Goal: Task Accomplishment & Management: Complete application form

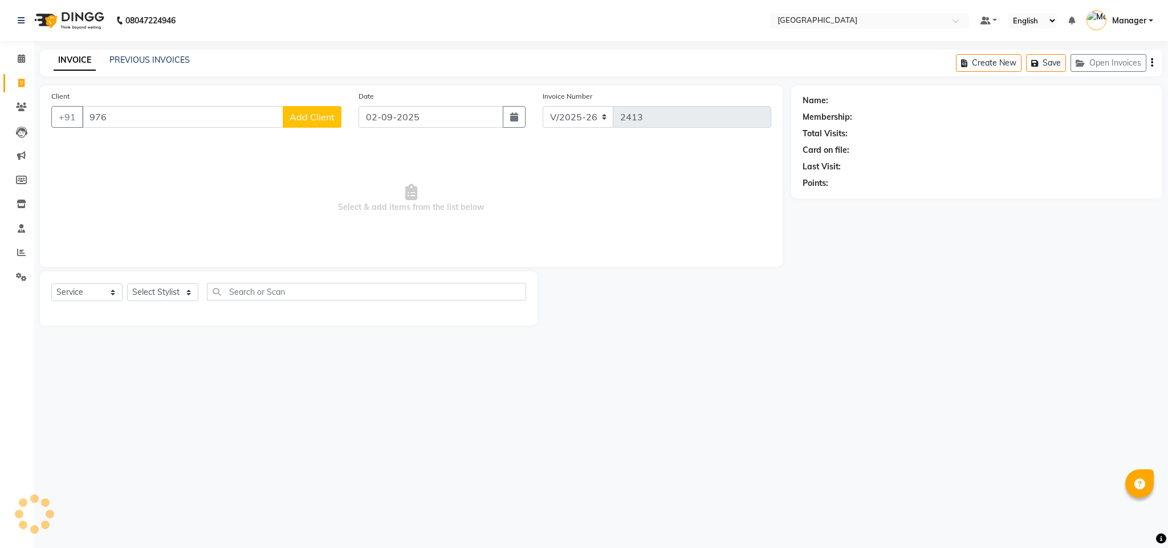
select select "7353"
select select "service"
click at [180, 140] on ngb-highlight "9769328 551" at bounding box center [157, 143] width 59 height 11
type input "9769328551"
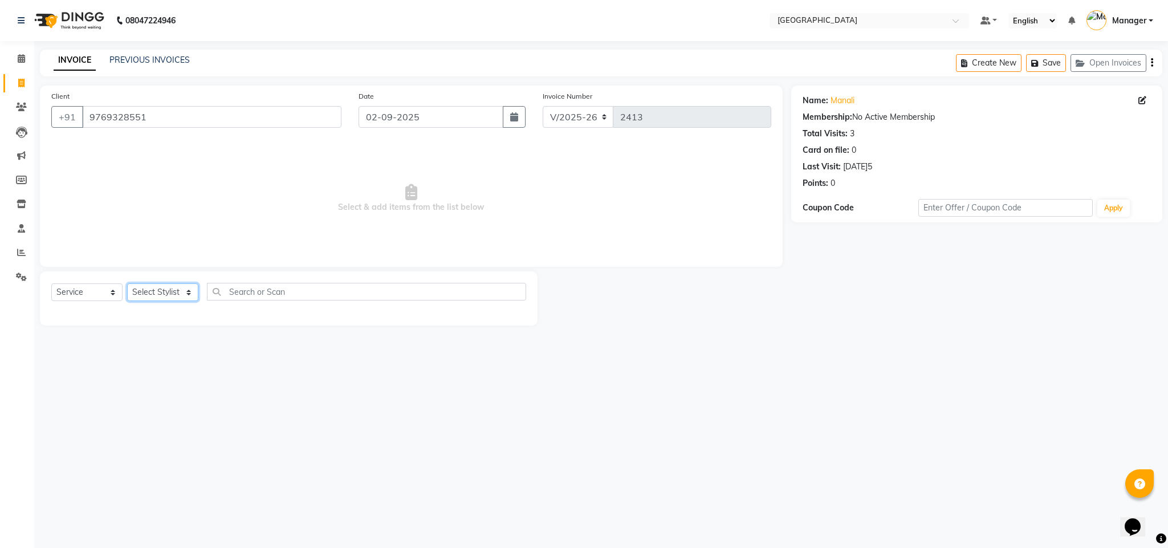
click at [185, 295] on select "Select Stylist a[PERSON_NAME] F[PERSON_NAME]H[PERSON_NAME] M[PERSON_NAME]Manage…" at bounding box center [162, 292] width 71 height 18
select select "63645"
click at [127, 284] on select "Select Stylist a[PERSON_NAME] F[PERSON_NAME]H[PERSON_NAME] M[PERSON_NAME]Manage…" at bounding box center [162, 292] width 71 height 18
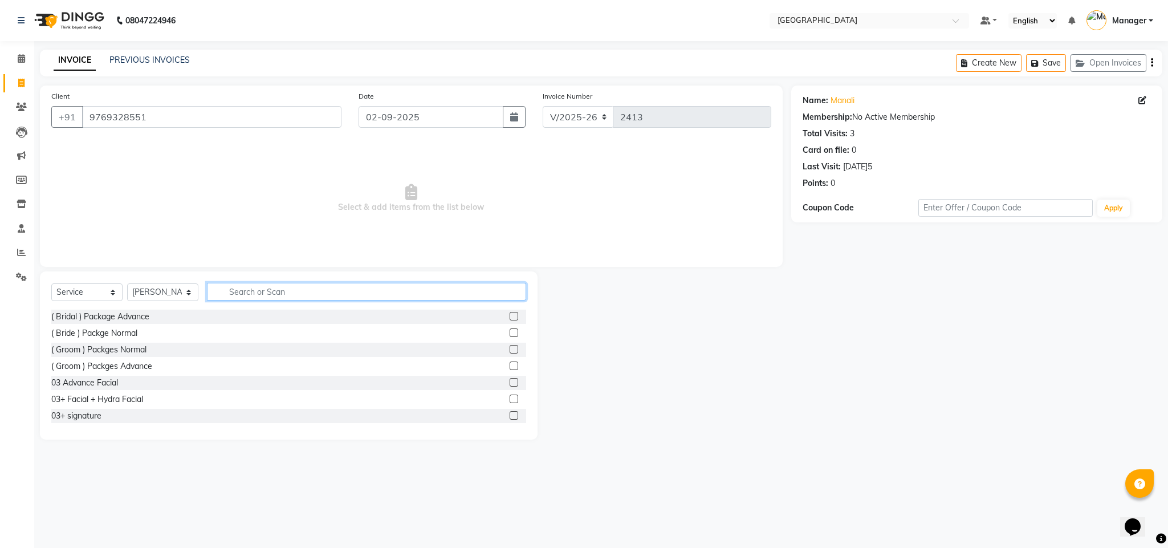
click at [285, 298] on input "text" at bounding box center [366, 292] width 319 height 18
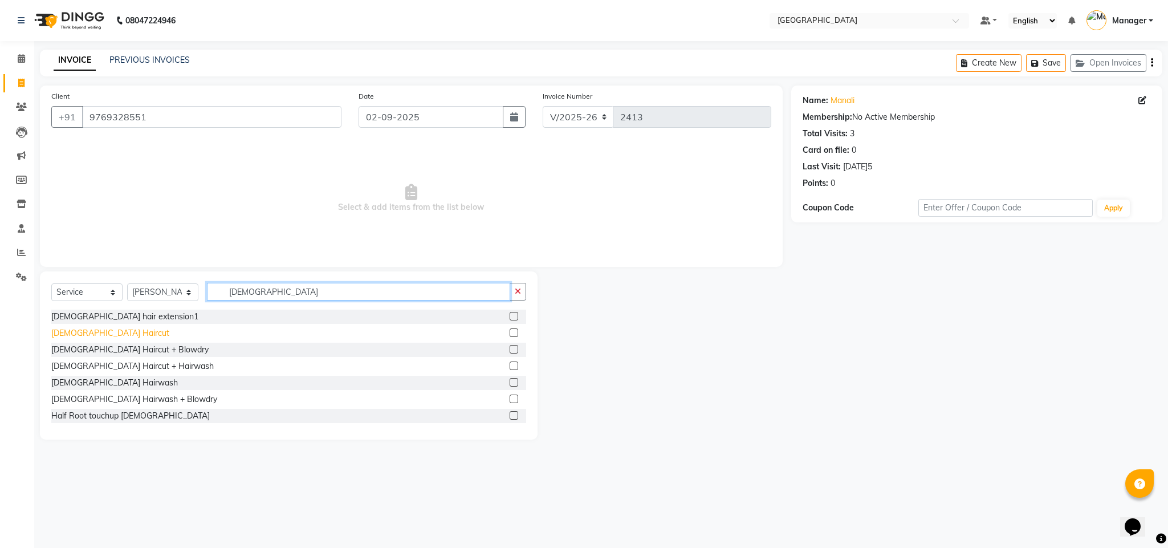
type input "[DEMOGRAPHIC_DATA]"
click at [100, 331] on div "[DEMOGRAPHIC_DATA] Haircut" at bounding box center [110, 333] width 118 height 12
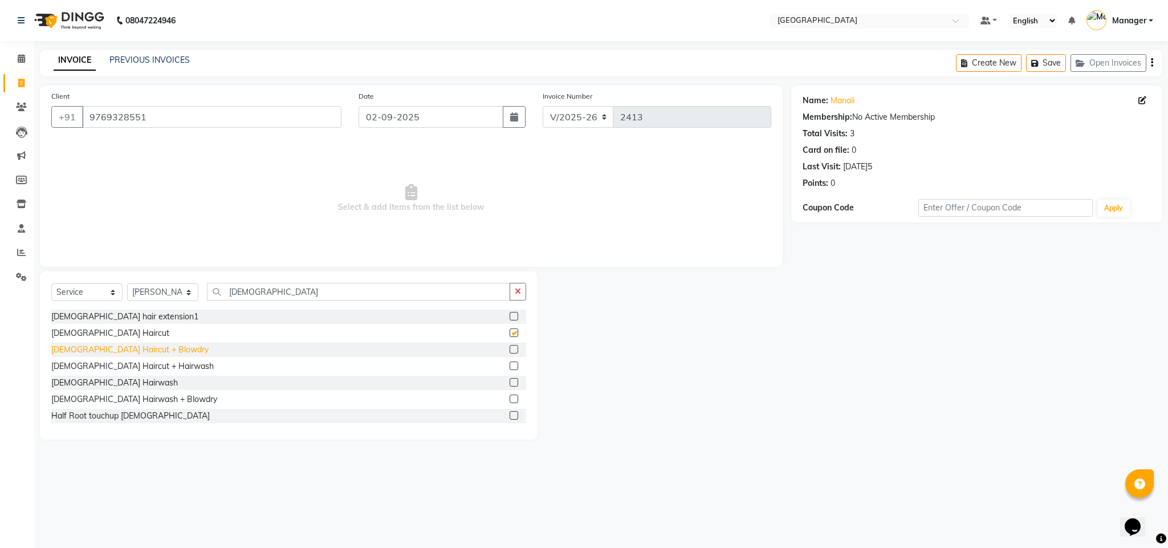
checkbox input "false"
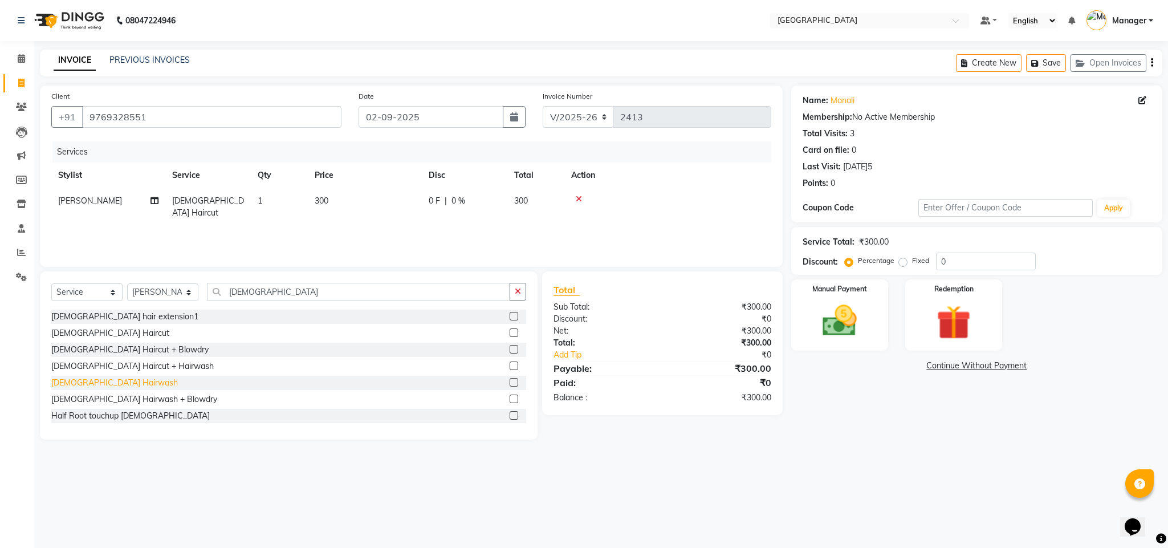
click at [101, 383] on div "[DEMOGRAPHIC_DATA] Hairwash" at bounding box center [114, 383] width 127 height 12
checkbox input "false"
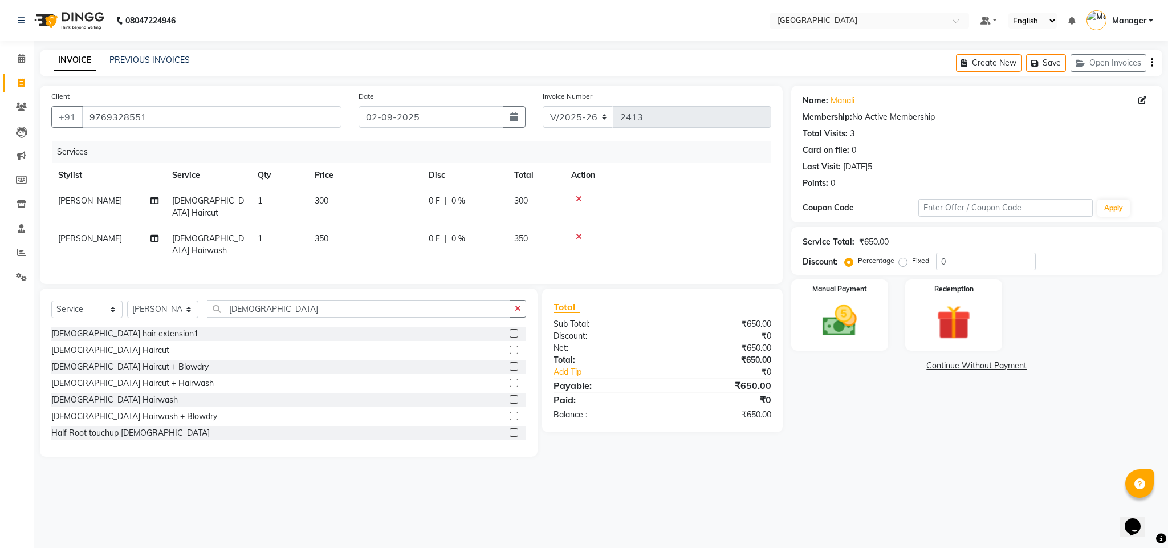
click at [328, 209] on td "300" at bounding box center [365, 207] width 114 height 38
select select "63645"
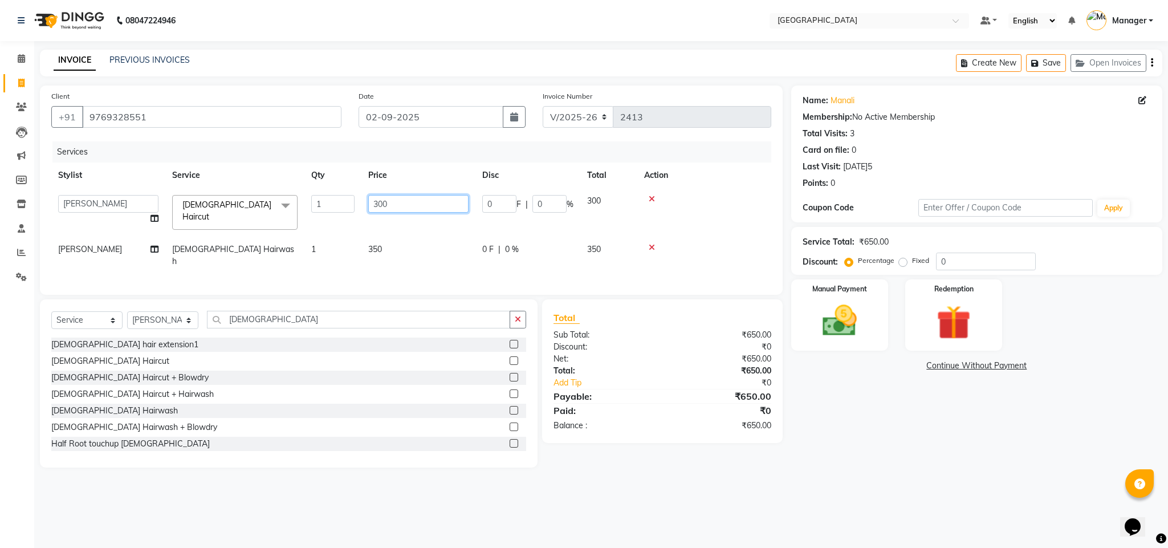
click at [378, 201] on input "300" at bounding box center [418, 204] width 100 height 18
type input "800"
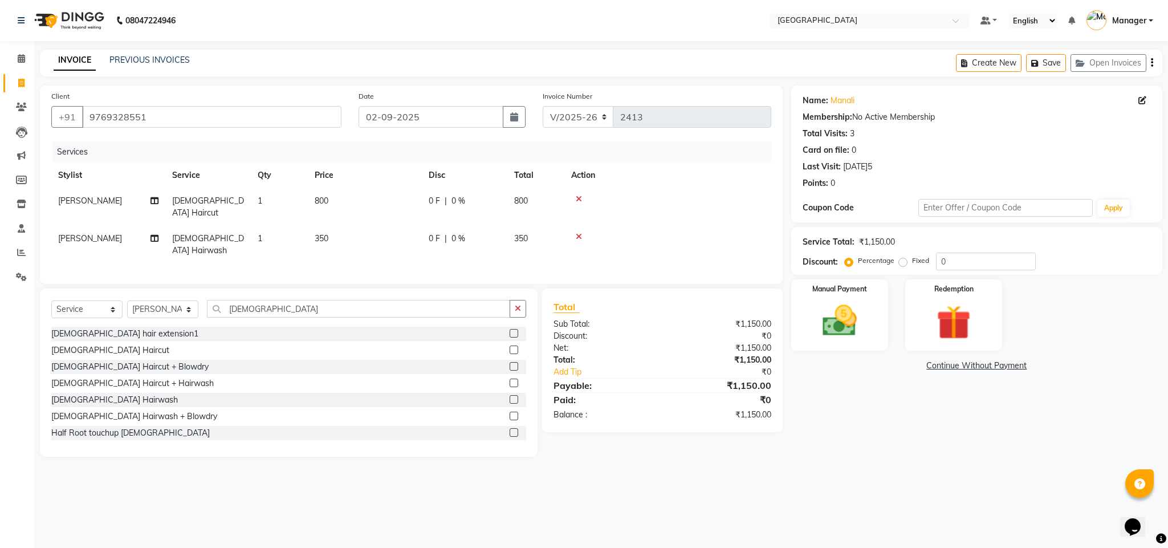
click at [562, 308] on div "Total Sub Total: ₹1,150.00 Discount: ₹0 Net: ₹1,150.00 Total: ₹1,150.00 Add Tip…" at bounding box center [662, 360] width 217 height 121
click at [847, 342] on div "Manual Payment" at bounding box center [839, 315] width 101 height 74
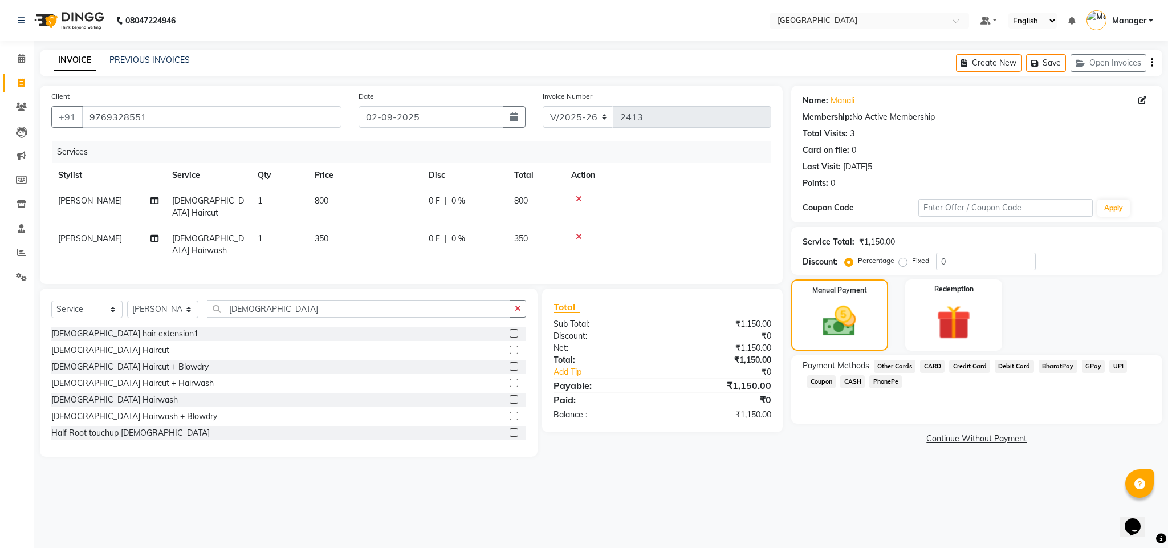
click at [854, 383] on span "CASH" at bounding box center [853, 381] width 25 height 13
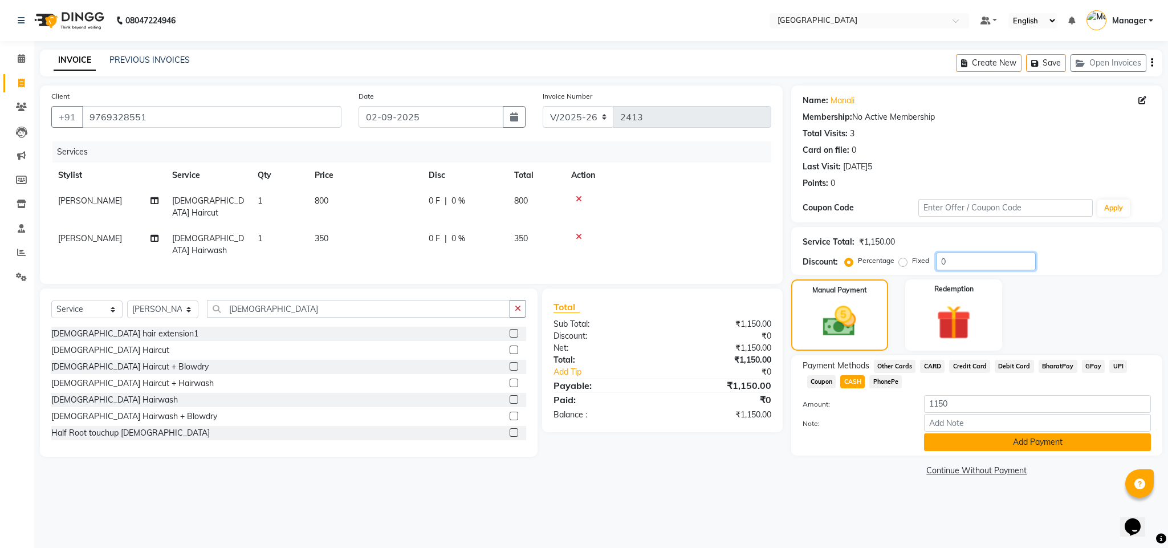
drag, startPoint x: 1167, startPoint y: 262, endPoint x: 1113, endPoint y: 447, distance: 193.3
click at [1113, 447] on div "Name: Manali Membership: No Active Membership Total Visits: 3 Card on file: 0 L…" at bounding box center [982, 282] width 380 height 393
click at [1113, 447] on button "Add Payment" at bounding box center [1037, 442] width 227 height 18
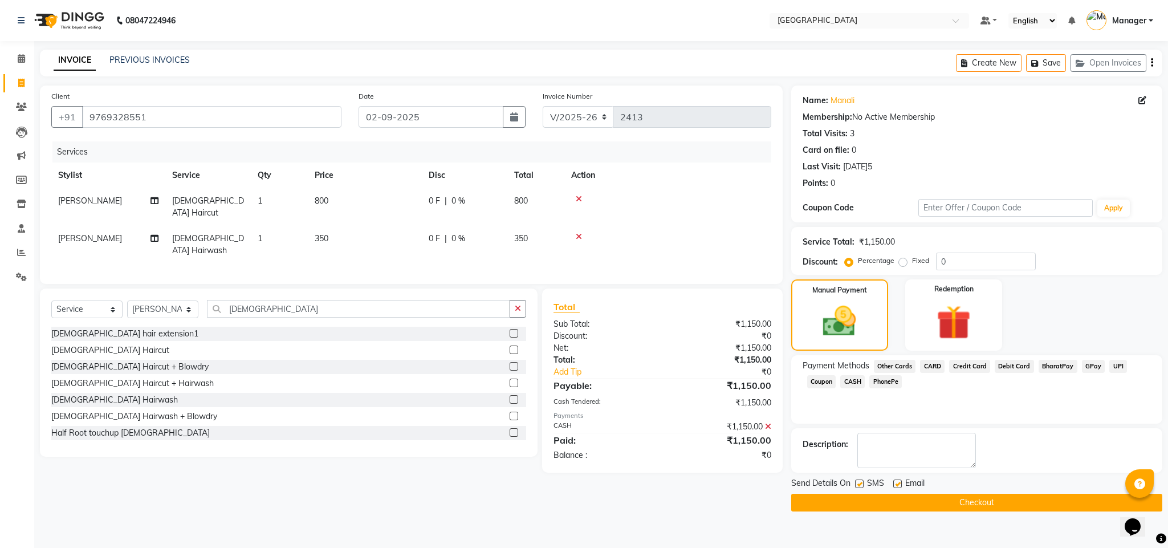
click at [1044, 508] on button "Checkout" at bounding box center [977, 503] width 371 height 18
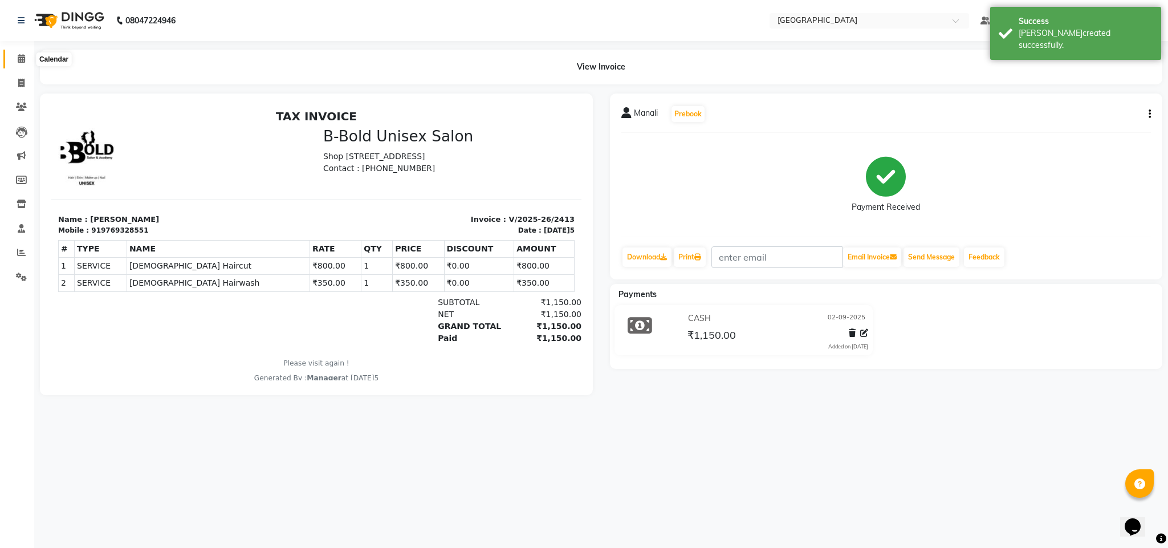
click at [28, 60] on span at bounding box center [21, 58] width 20 height 13
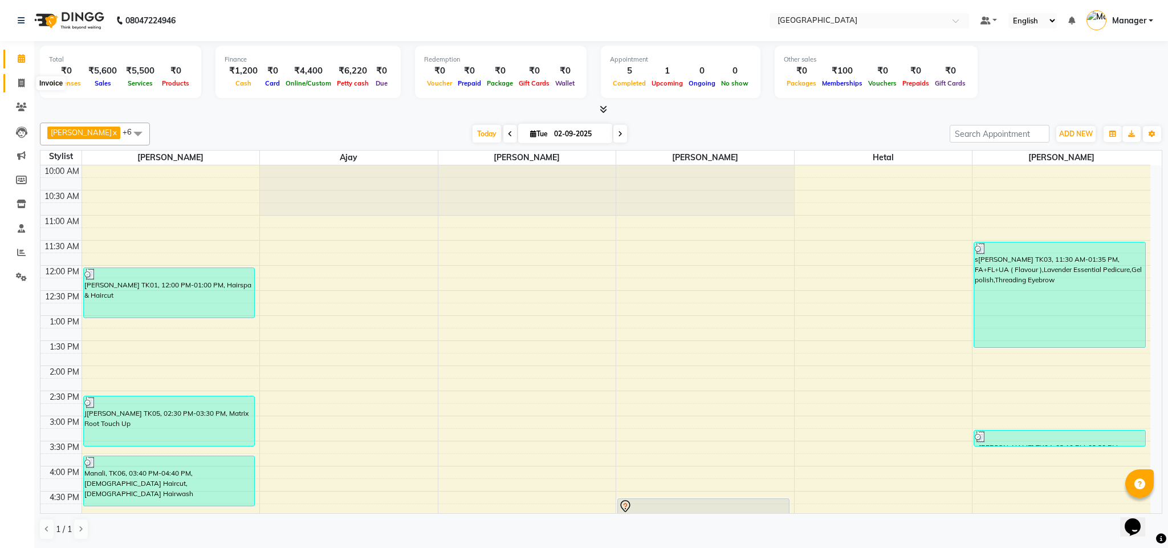
click at [15, 82] on span at bounding box center [21, 83] width 20 height 13
select select "service"
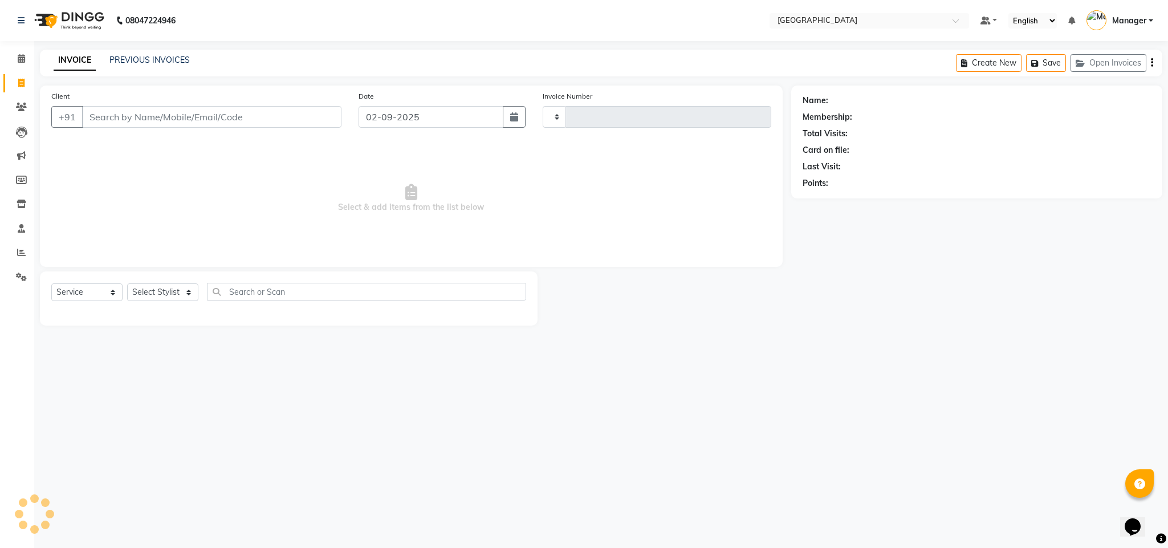
type input "2414"
select select "7353"
click at [229, 101] on div "Client +91" at bounding box center [196, 113] width 307 height 47
click at [238, 121] on input "Client" at bounding box center [211, 117] width 259 height 22
type input "8169736216"
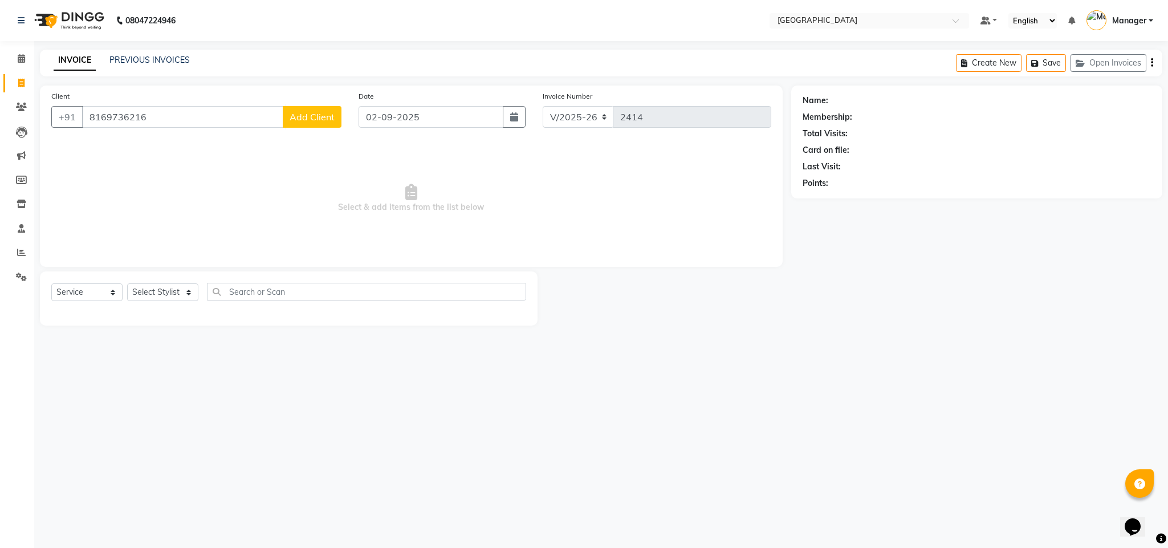
click at [315, 113] on span "Add Client" at bounding box center [312, 116] width 45 height 11
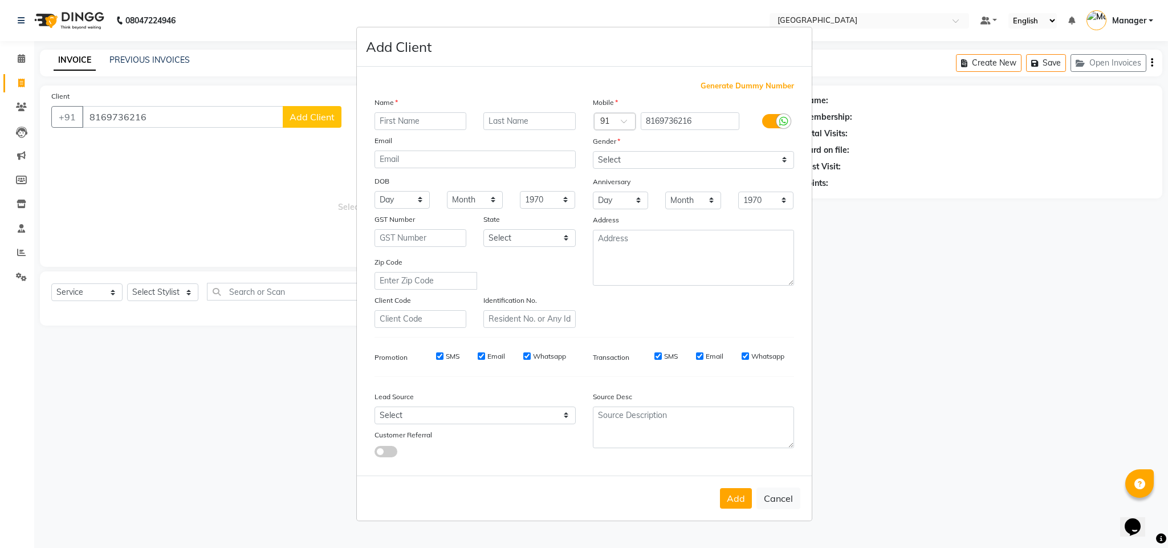
click at [389, 112] on div "Name" at bounding box center [384, 104] width 36 height 16
click at [414, 123] on input "text" at bounding box center [421, 121] width 92 height 18
type input "t[PERSON_NAME]"
click at [608, 159] on select "Select [DEMOGRAPHIC_DATA] [DEMOGRAPHIC_DATA] Other Prefer Not To Say" at bounding box center [693, 160] width 201 height 18
select select "[DEMOGRAPHIC_DATA]"
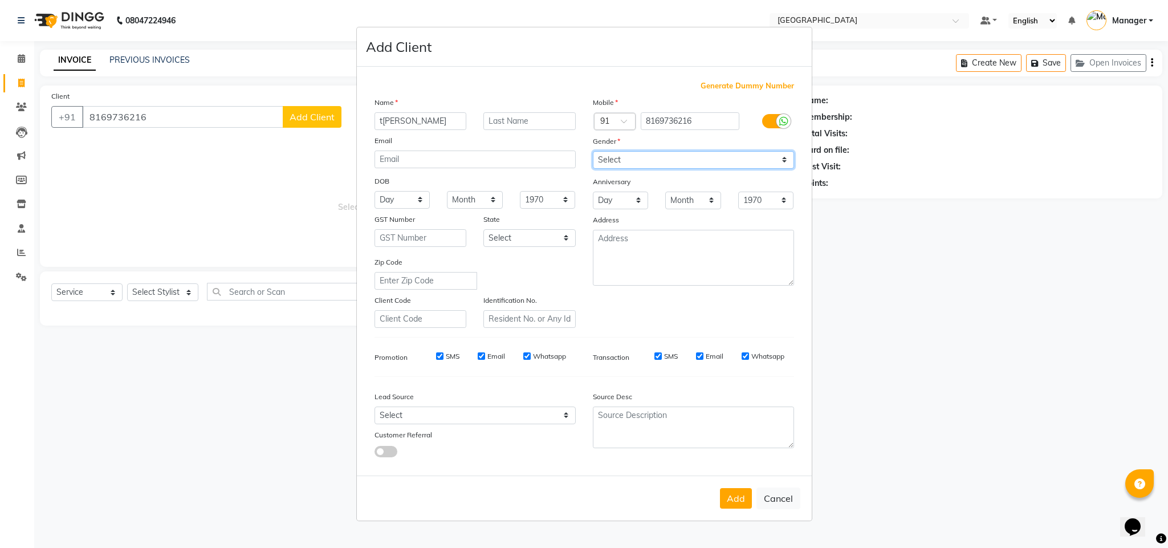
click at [593, 152] on select "Select [DEMOGRAPHIC_DATA] [DEMOGRAPHIC_DATA] Other Prefer Not To Say" at bounding box center [693, 160] width 201 height 18
click at [734, 500] on button "Add" at bounding box center [736, 498] width 32 height 21
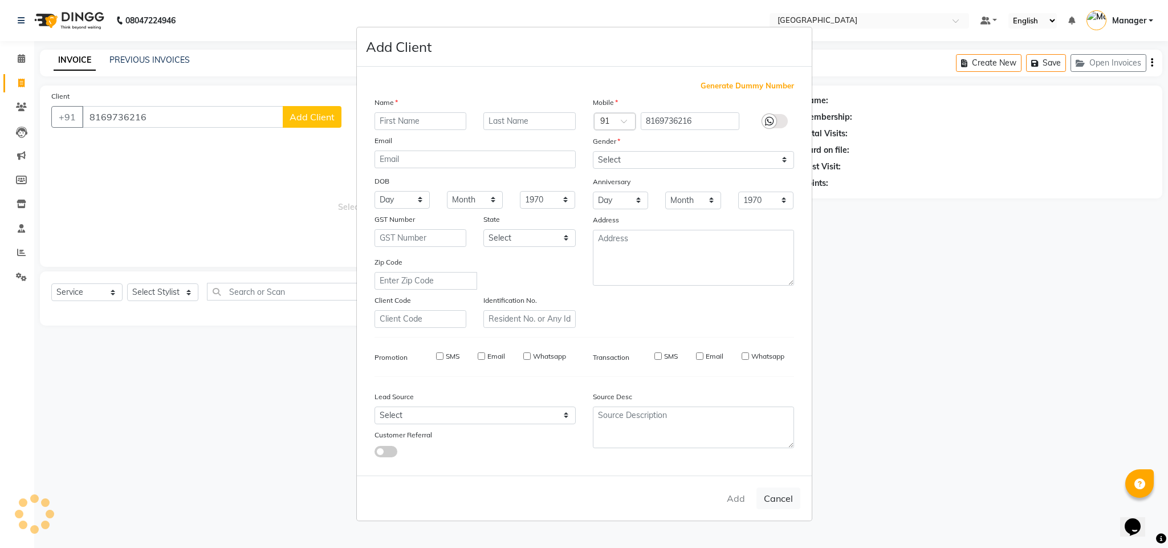
select select
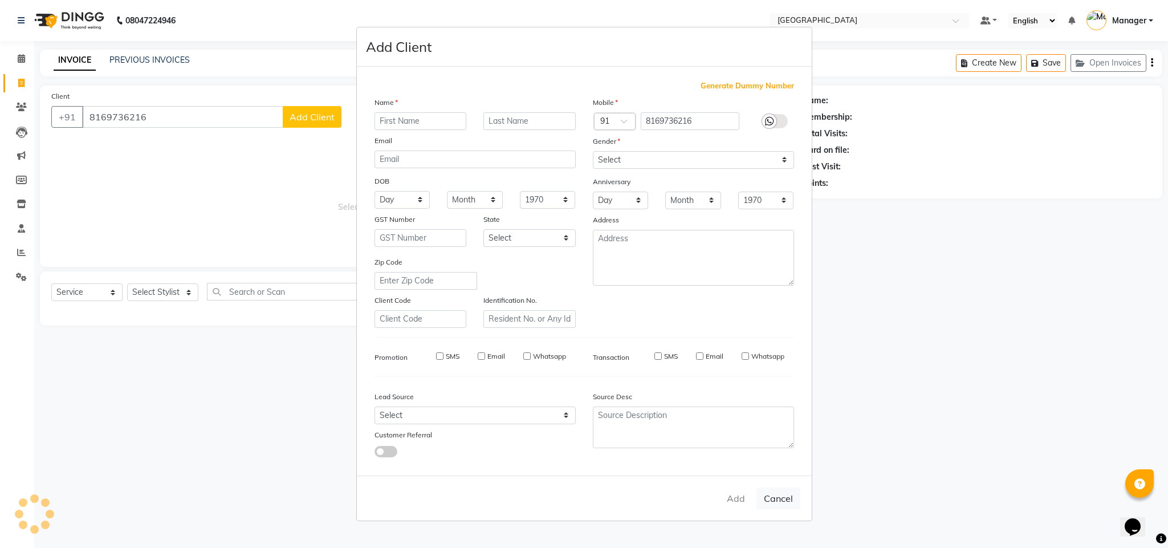
select select
checkbox input "false"
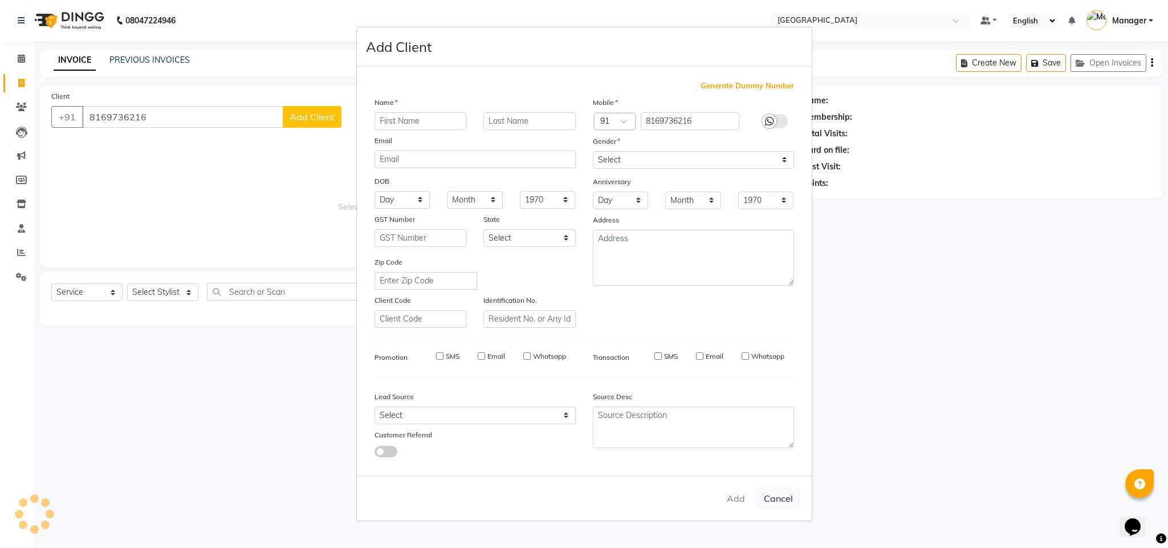
checkbox input "false"
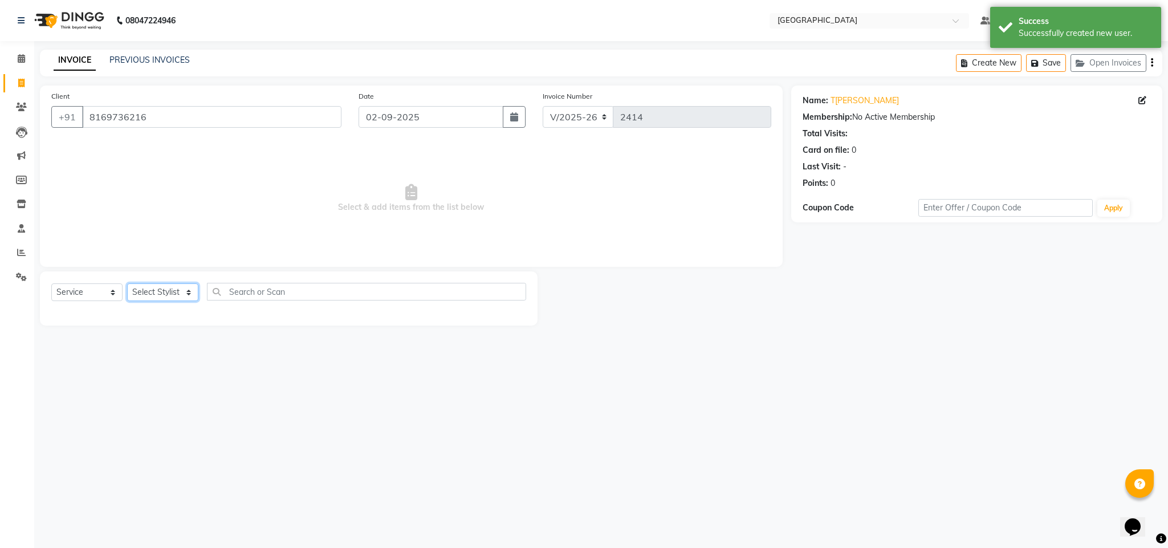
click at [169, 293] on select "Select Stylist a[PERSON_NAME] F[PERSON_NAME]H[PERSON_NAME] M[PERSON_NAME]Manage…" at bounding box center [162, 292] width 71 height 18
select select "63647"
click at [127, 284] on select "Select Stylist a[PERSON_NAME] F[PERSON_NAME]H[PERSON_NAME] M[PERSON_NAME]Manage…" at bounding box center [162, 292] width 71 height 18
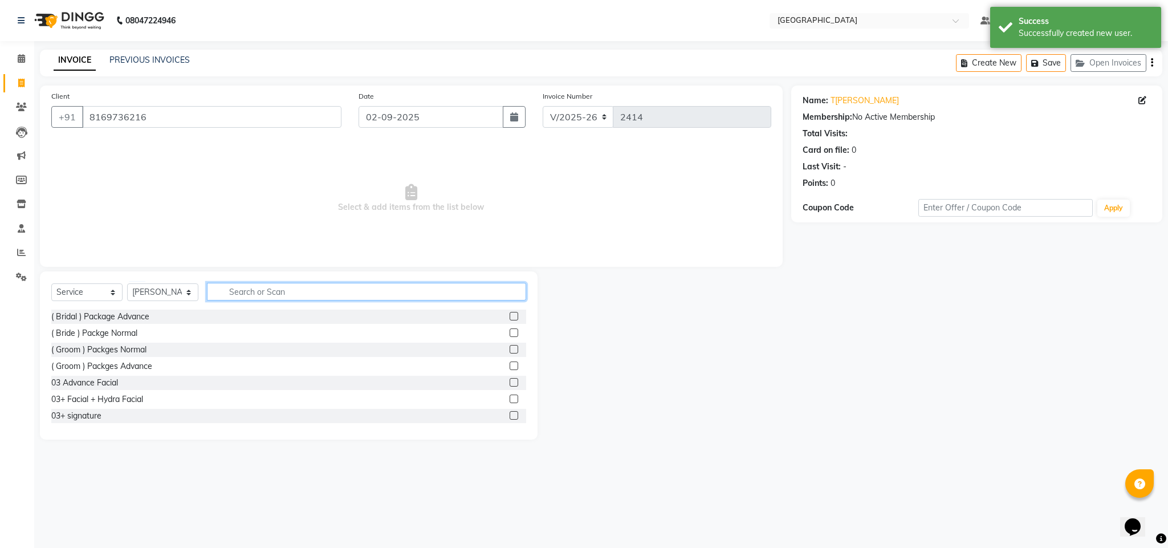
click at [354, 293] on input "text" at bounding box center [366, 292] width 319 height 18
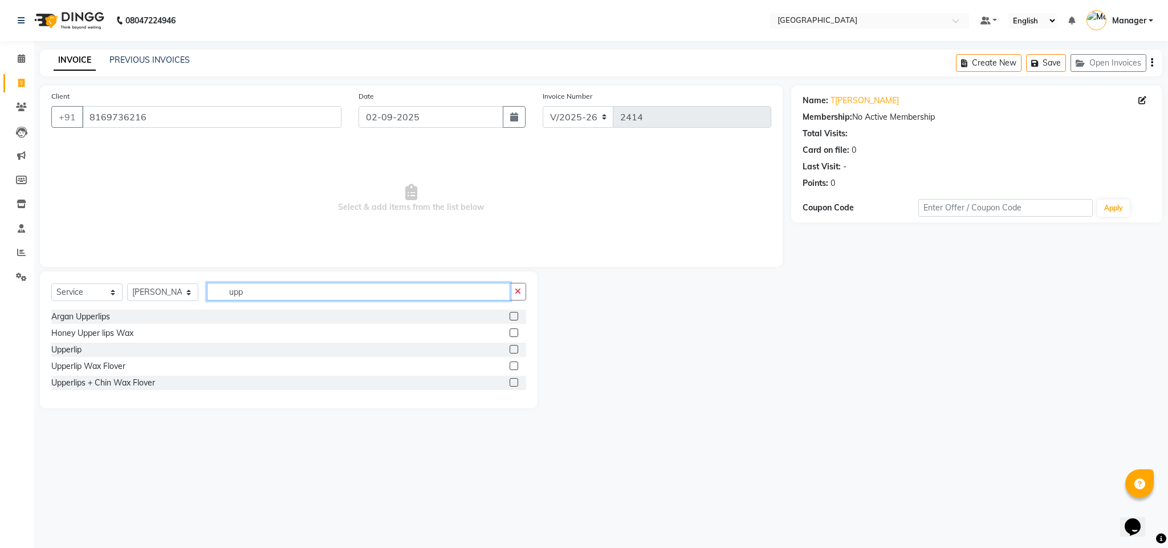
type input "upp"
click at [517, 350] on label at bounding box center [514, 349] width 9 height 9
click at [517, 350] on input "checkbox" at bounding box center [513, 349] width 7 height 7
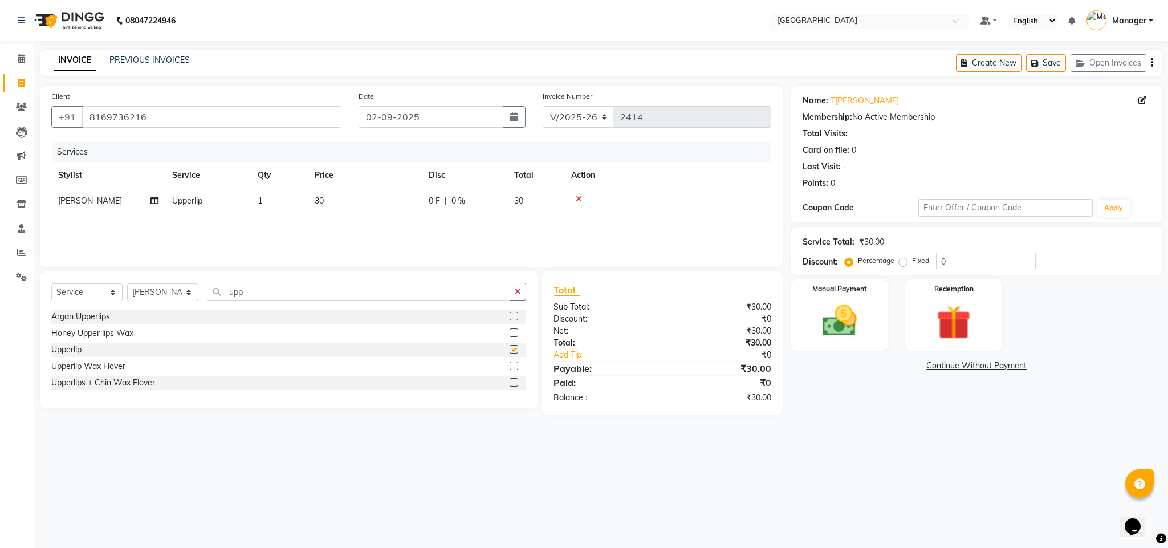
checkbox input "false"
click at [832, 331] on img at bounding box center [840, 321] width 58 height 41
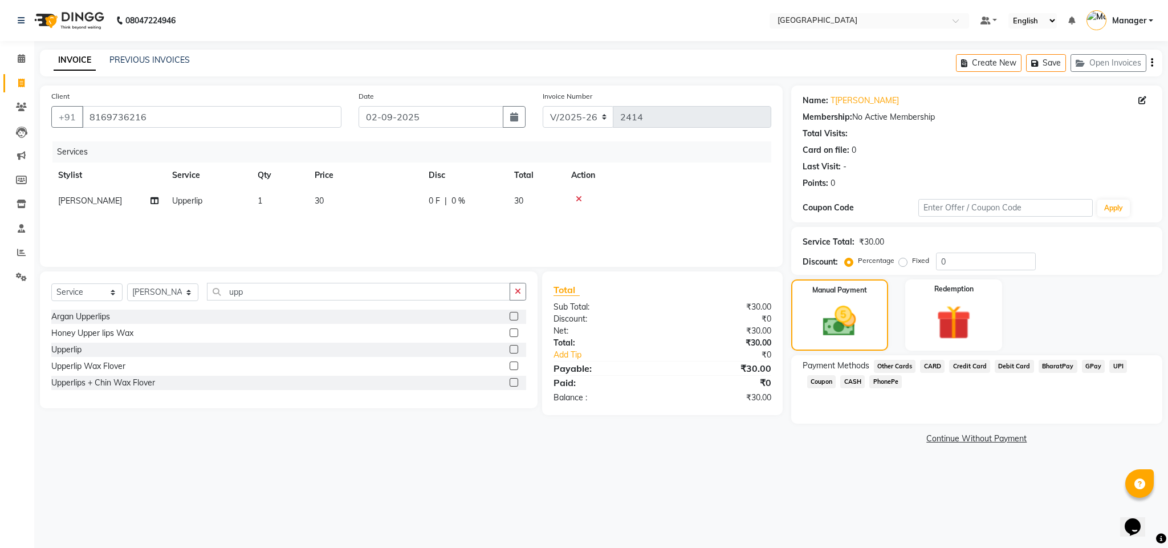
click at [1090, 366] on span "GPay" at bounding box center [1093, 366] width 23 height 13
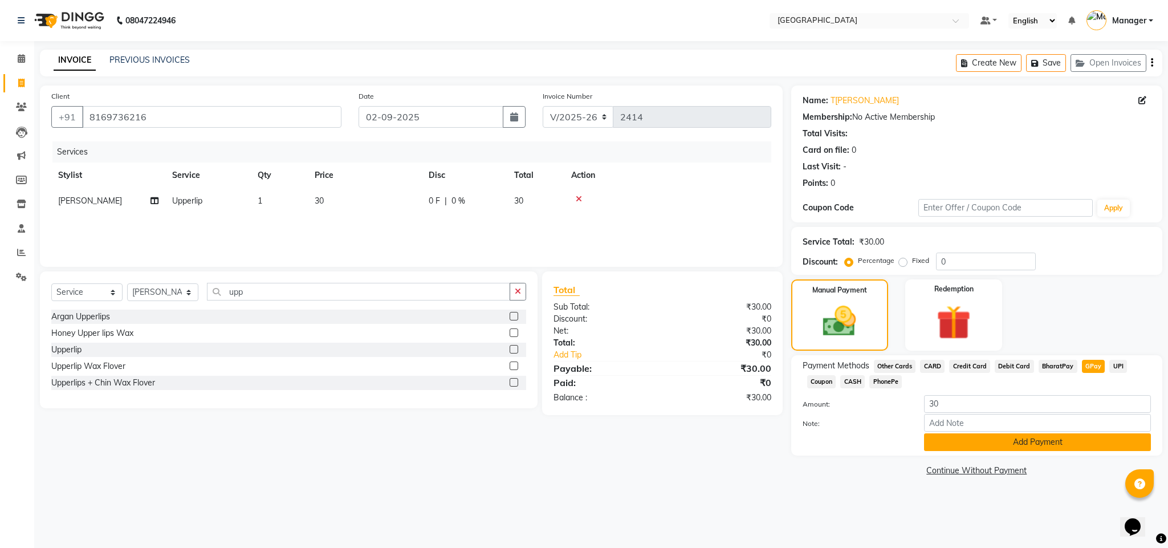
click at [1061, 437] on button "Add Payment" at bounding box center [1037, 442] width 227 height 18
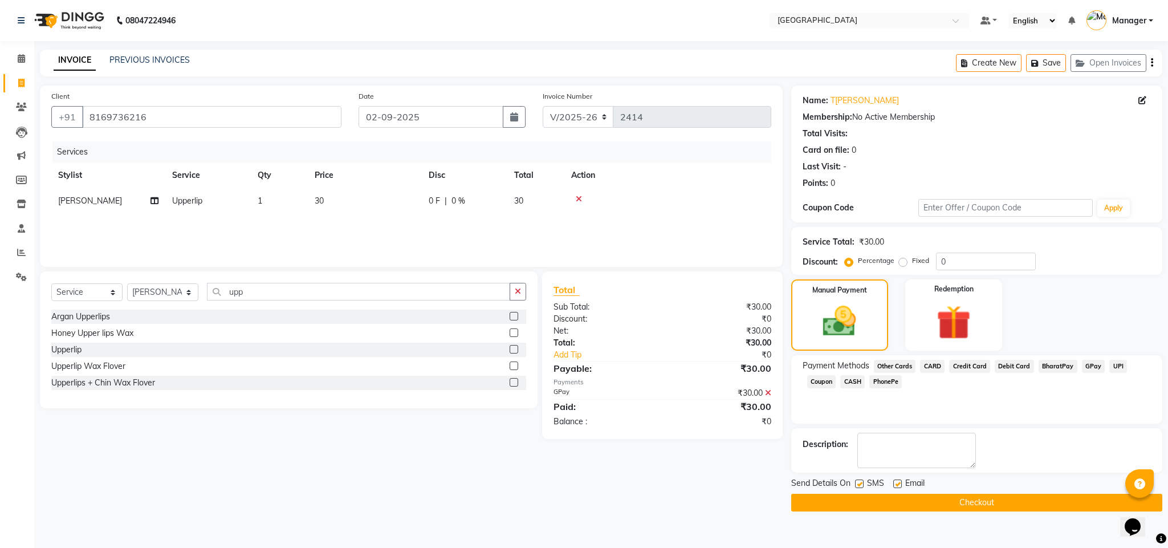
click at [967, 498] on button "Checkout" at bounding box center [977, 503] width 371 height 18
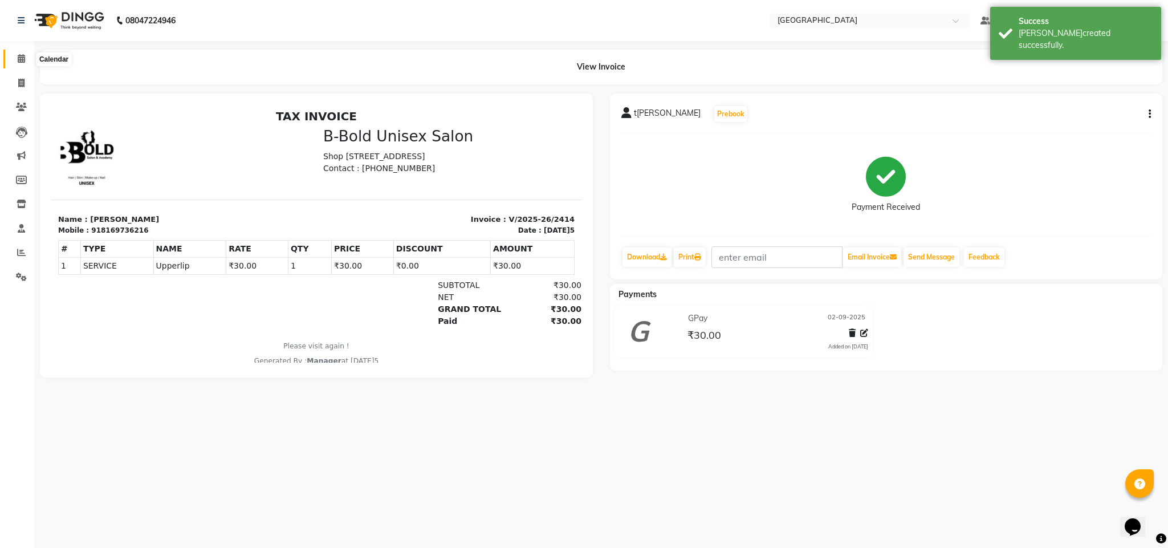
click at [22, 57] on icon at bounding box center [21, 58] width 7 height 9
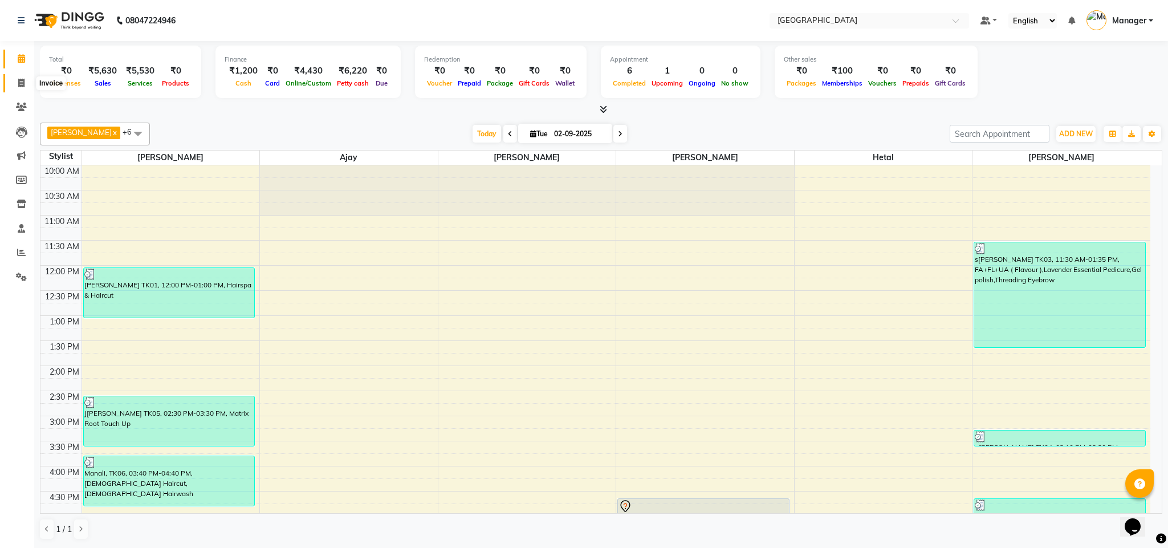
click at [11, 81] on span at bounding box center [21, 83] width 20 height 13
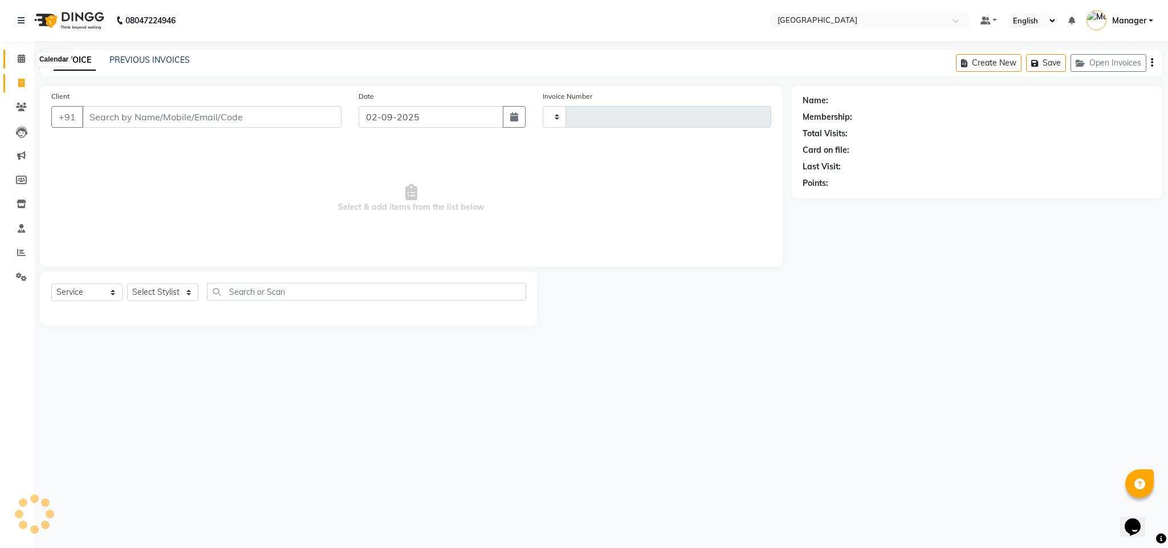
click at [18, 53] on span at bounding box center [21, 58] width 20 height 13
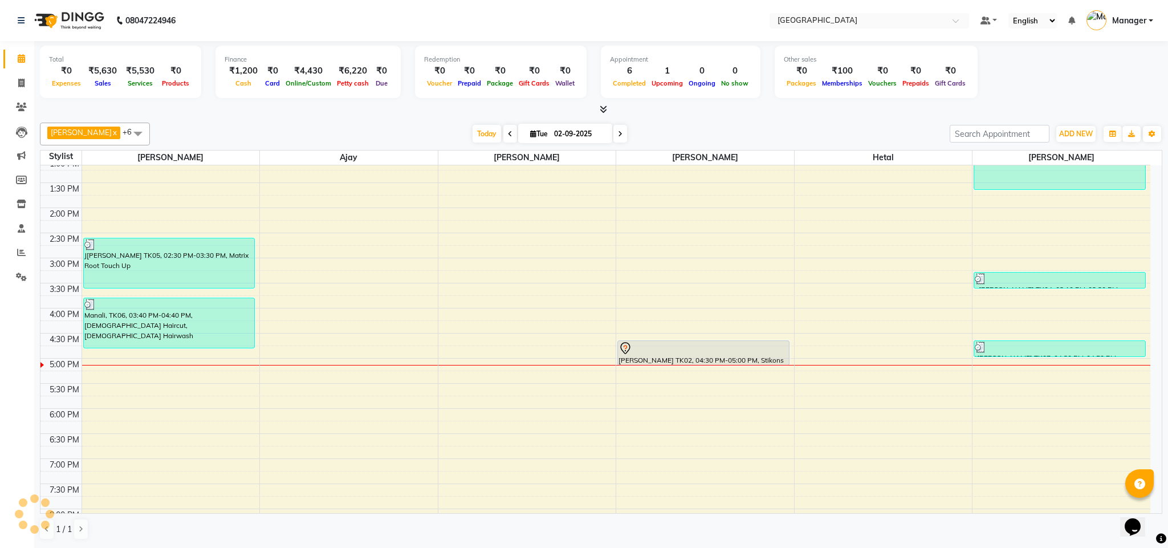
scroll to position [180, 0]
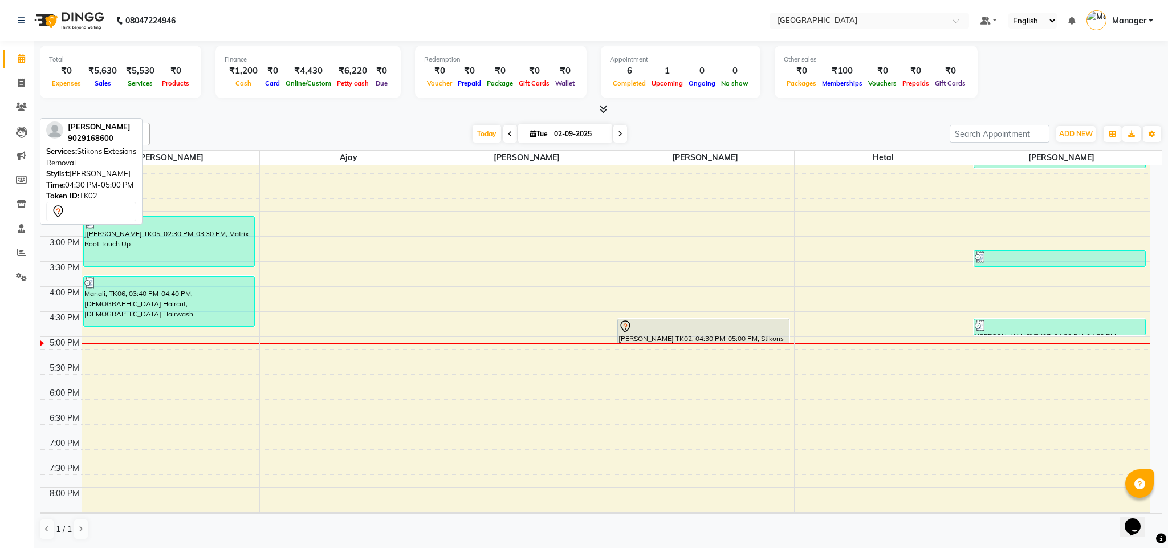
click at [691, 332] on div at bounding box center [704, 327] width 170 height 14
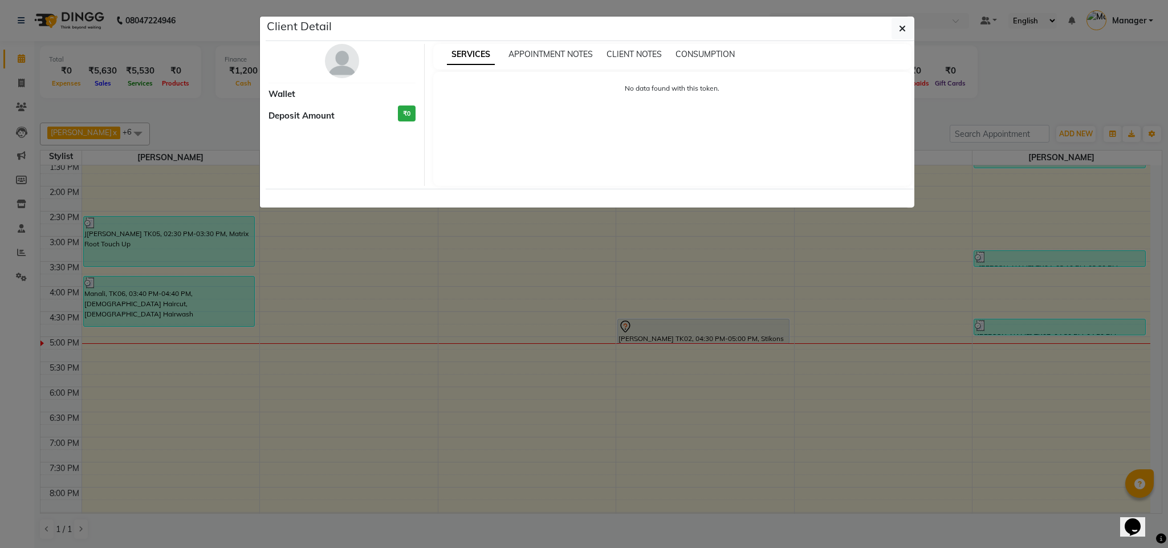
select select "7"
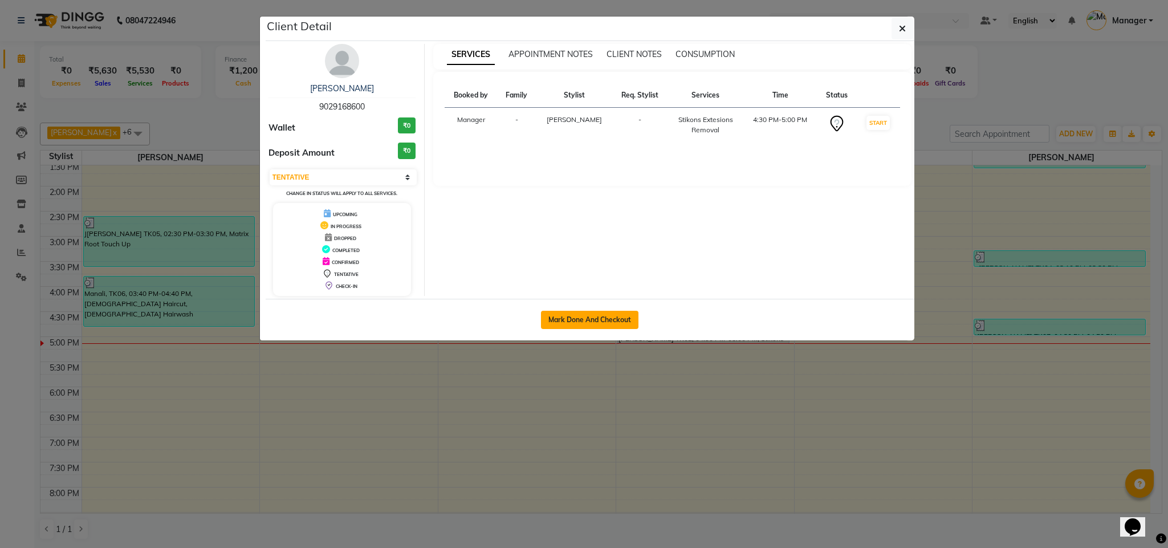
click at [582, 315] on button "Mark Done And Checkout" at bounding box center [590, 320] width 98 height 18
select select "7353"
select select "service"
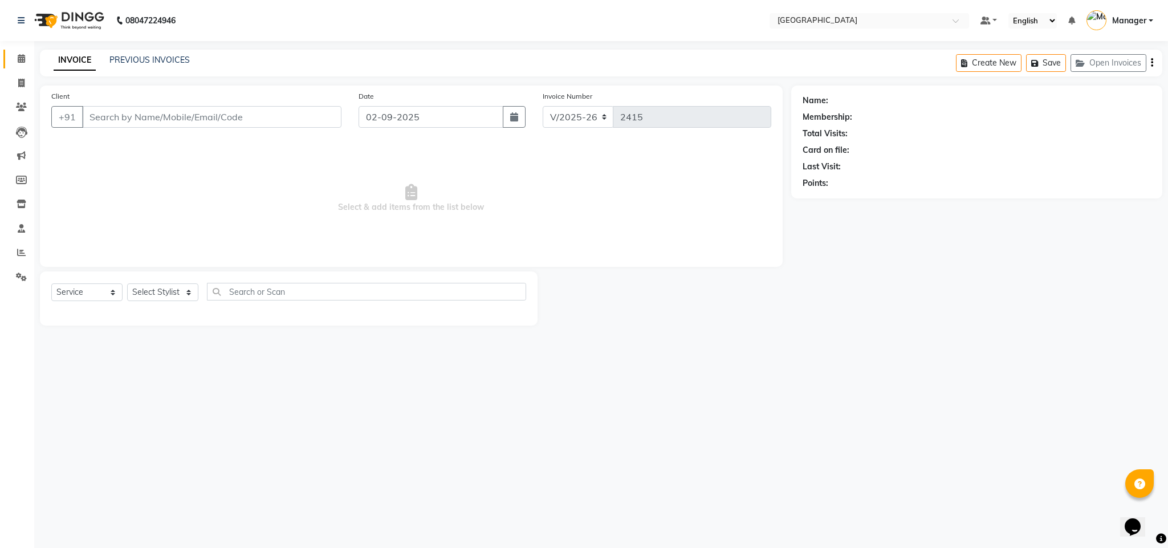
type input "9029168600"
select select "68994"
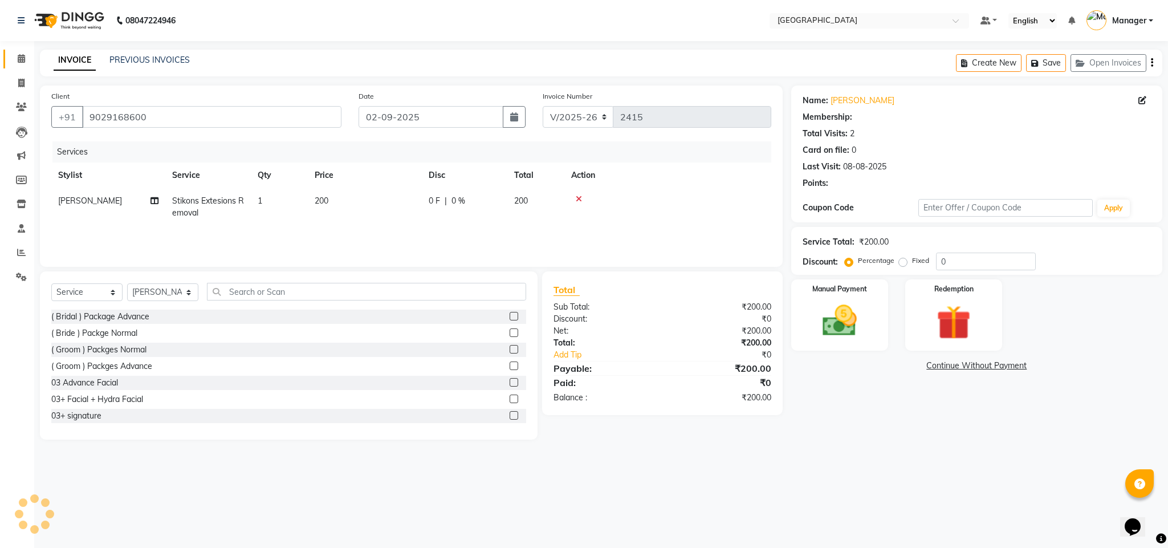
select select "1: Object"
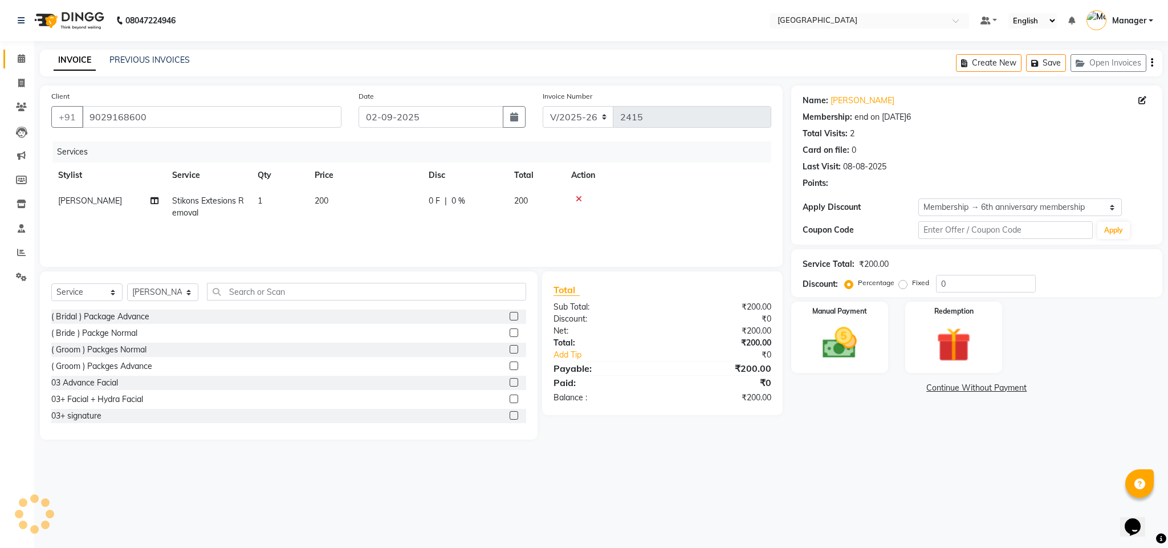
type input "10"
click at [428, 209] on td "0 F | 0 %" at bounding box center [465, 207] width 86 height 38
select select "68994"
click at [539, 202] on input "0" at bounding box center [550, 204] width 34 height 18
type input "10"
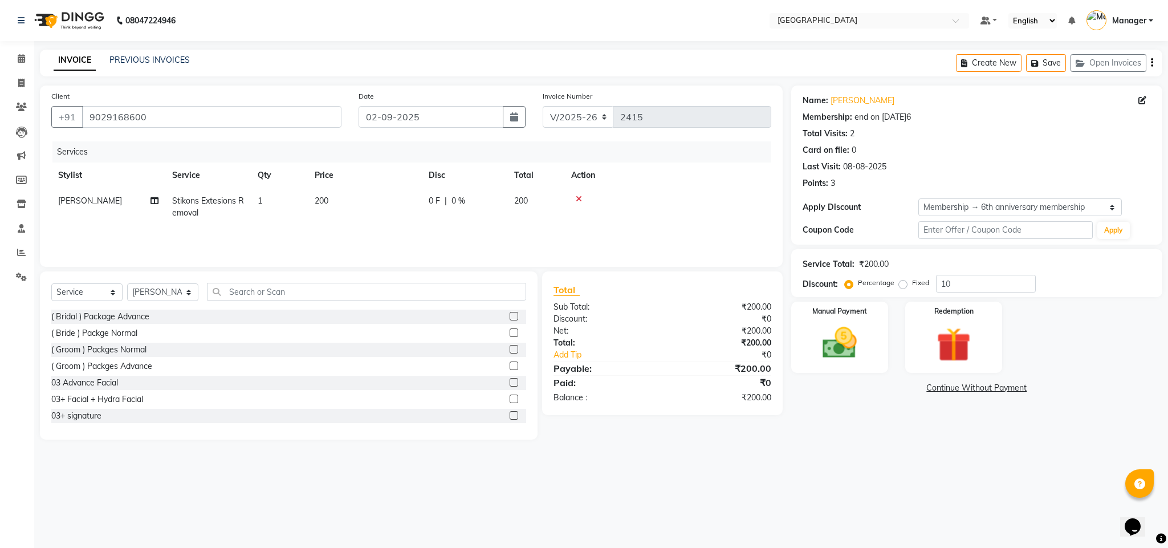
click at [611, 316] on div "Discount:" at bounding box center [603, 319] width 117 height 12
click at [383, 198] on td "200" at bounding box center [365, 207] width 114 height 38
select select "68994"
click at [420, 201] on input "200" at bounding box center [418, 204] width 100 height 18
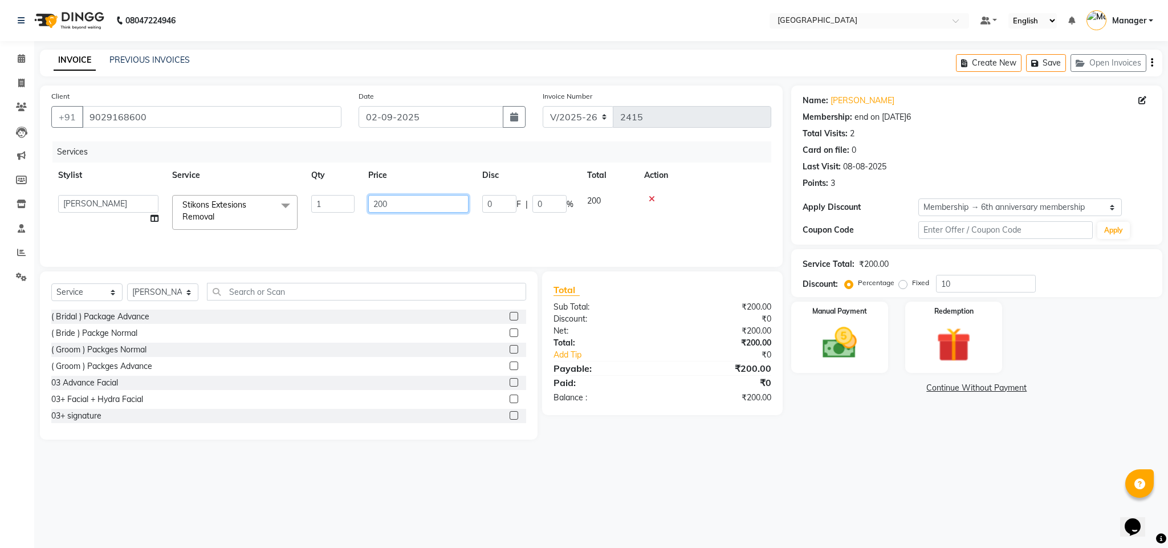
click at [420, 201] on input "200" at bounding box center [418, 204] width 100 height 18
type input "180"
click at [603, 291] on div "Total" at bounding box center [662, 290] width 217 height 14
click at [830, 346] on img at bounding box center [840, 343] width 58 height 41
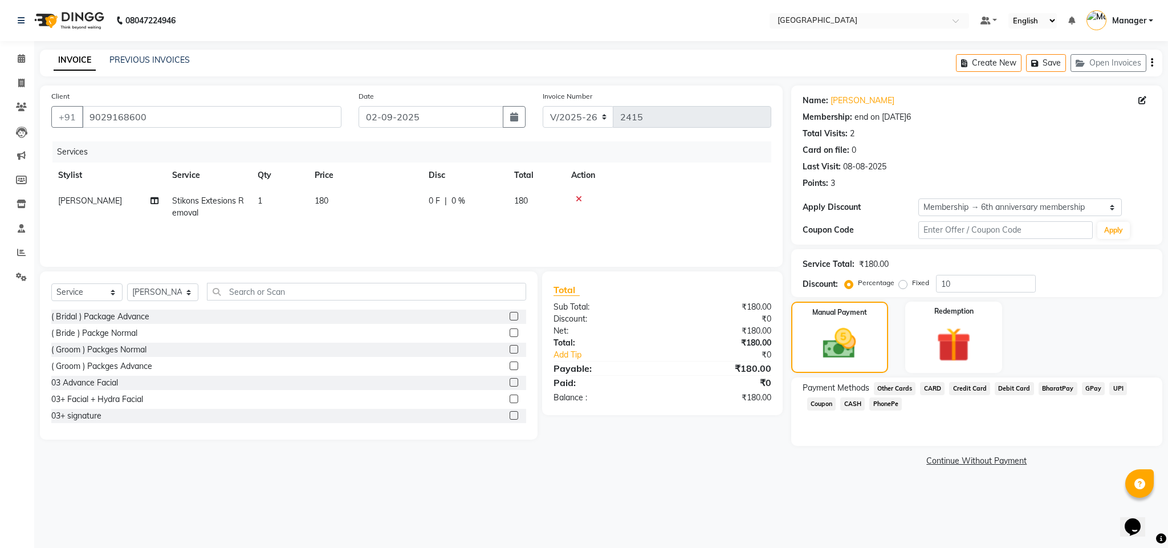
click at [1090, 392] on span "GPay" at bounding box center [1093, 388] width 23 height 13
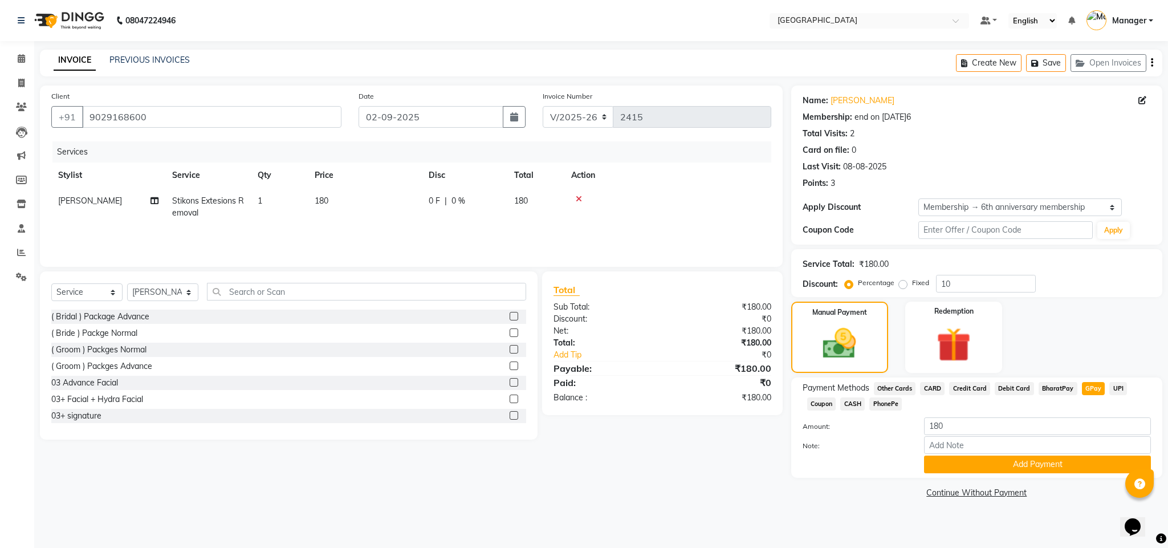
drag, startPoint x: 1167, startPoint y: 372, endPoint x: 1118, endPoint y: 491, distance: 129.1
click at [1159, 453] on div "Name: [PERSON_NAME]Membership: end on [DATE]6 Total Visits: 2 Card on file: 0 L…" at bounding box center [982, 294] width 380 height 416
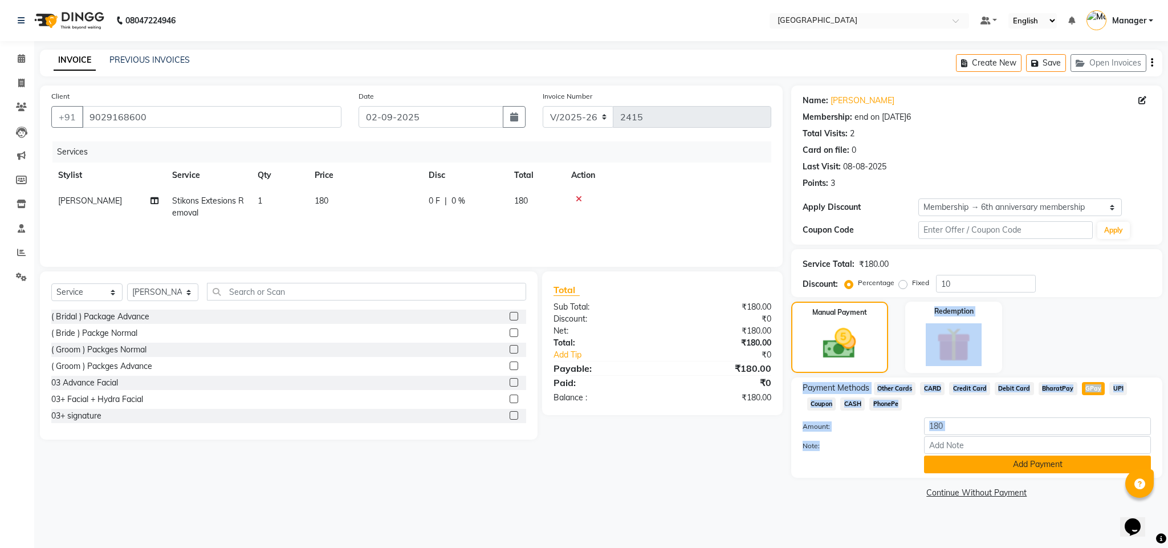
click at [1059, 469] on button "Add Payment" at bounding box center [1037, 465] width 227 height 18
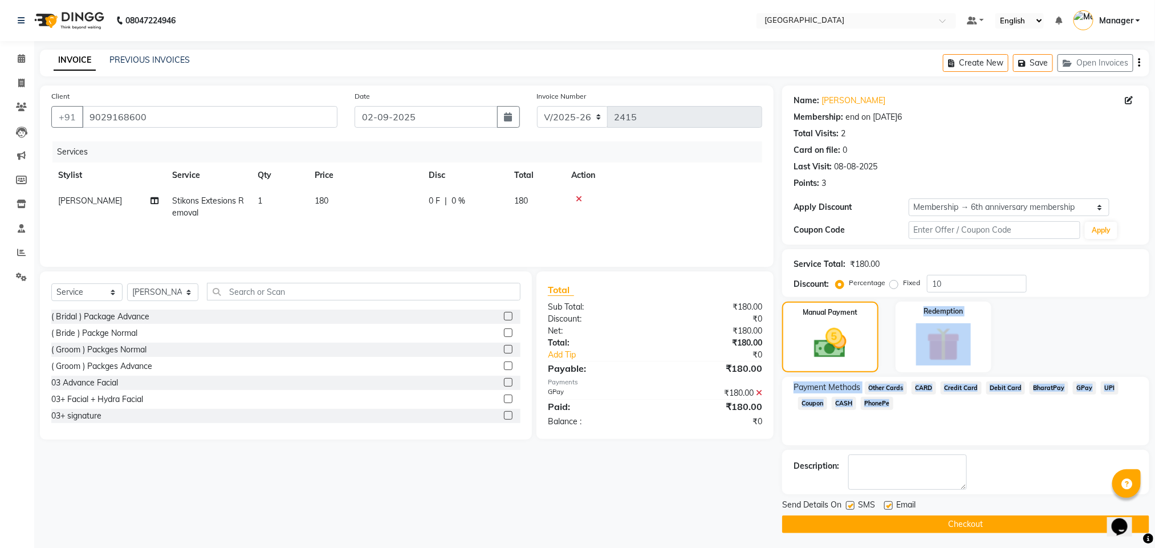
click at [1015, 533] on button "Checkout" at bounding box center [965, 525] width 367 height 18
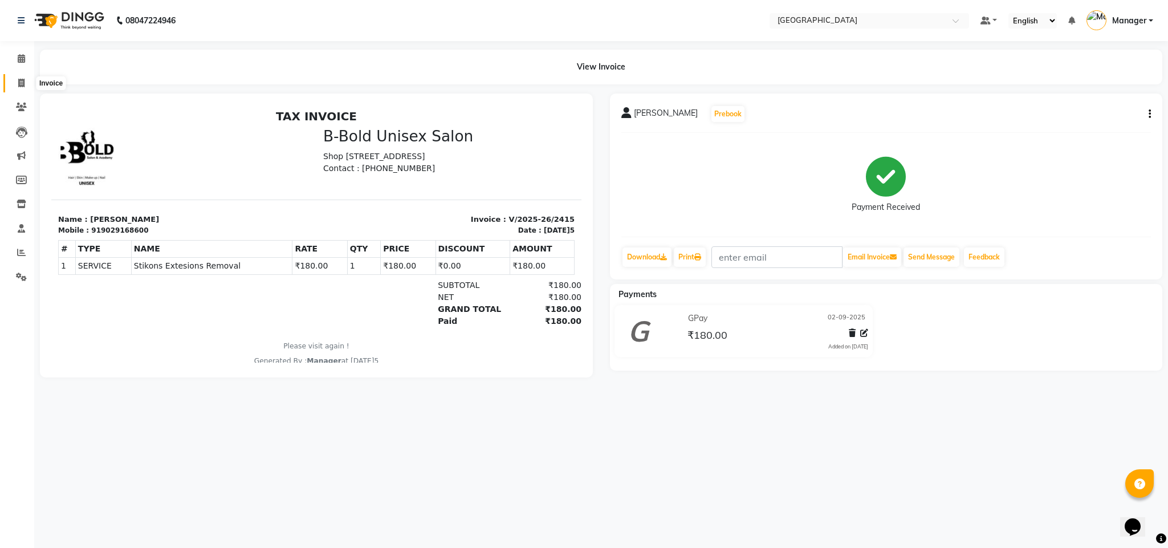
click at [21, 84] on icon at bounding box center [21, 83] width 6 height 9
select select "7353"
select select "service"
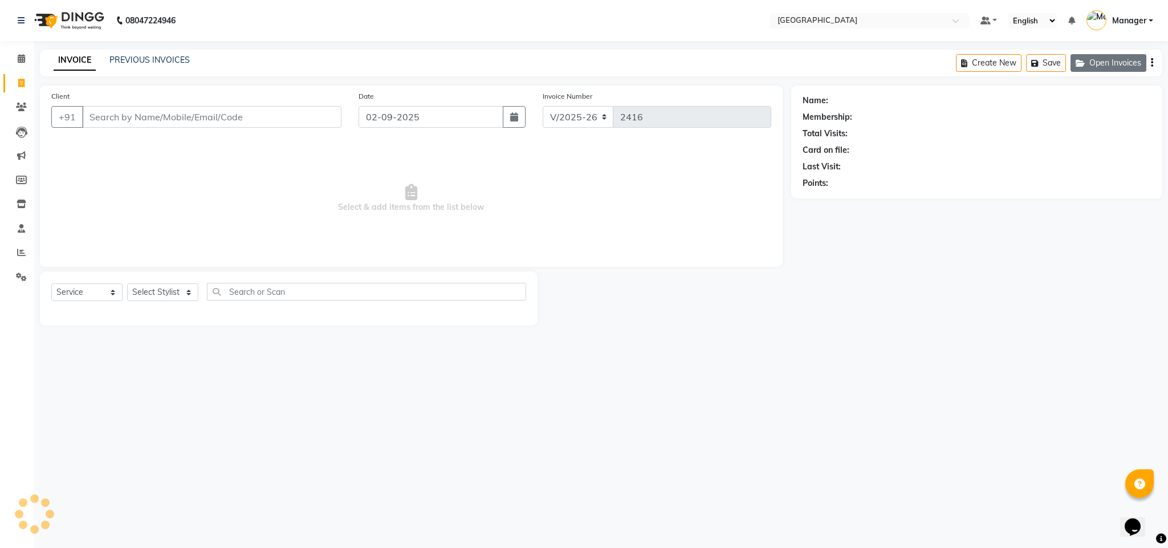
click at [1119, 65] on button "Open Invoices" at bounding box center [1109, 63] width 76 height 18
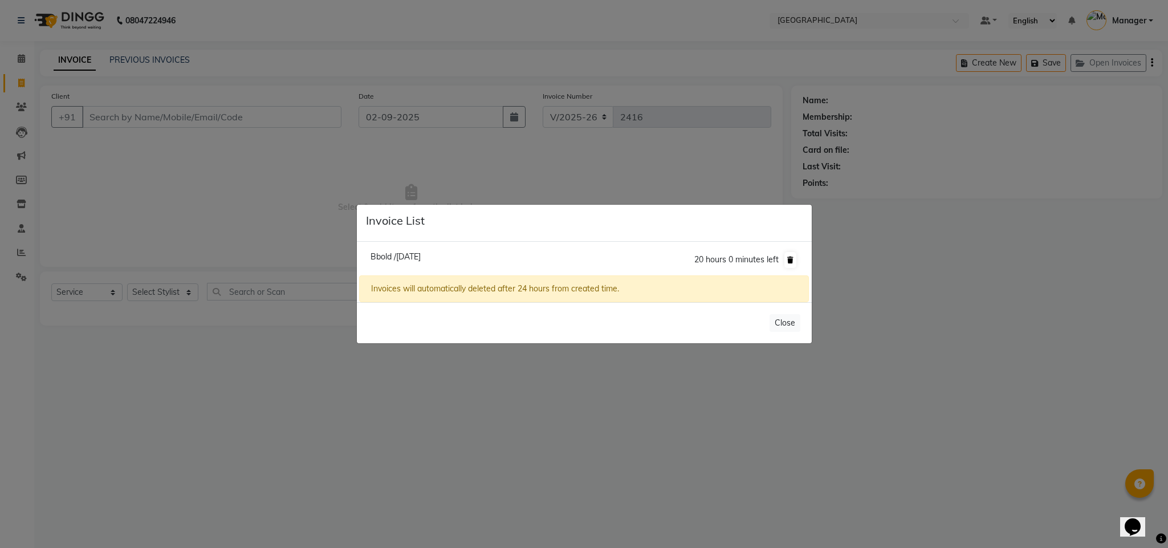
click at [789, 258] on icon at bounding box center [791, 260] width 6 height 7
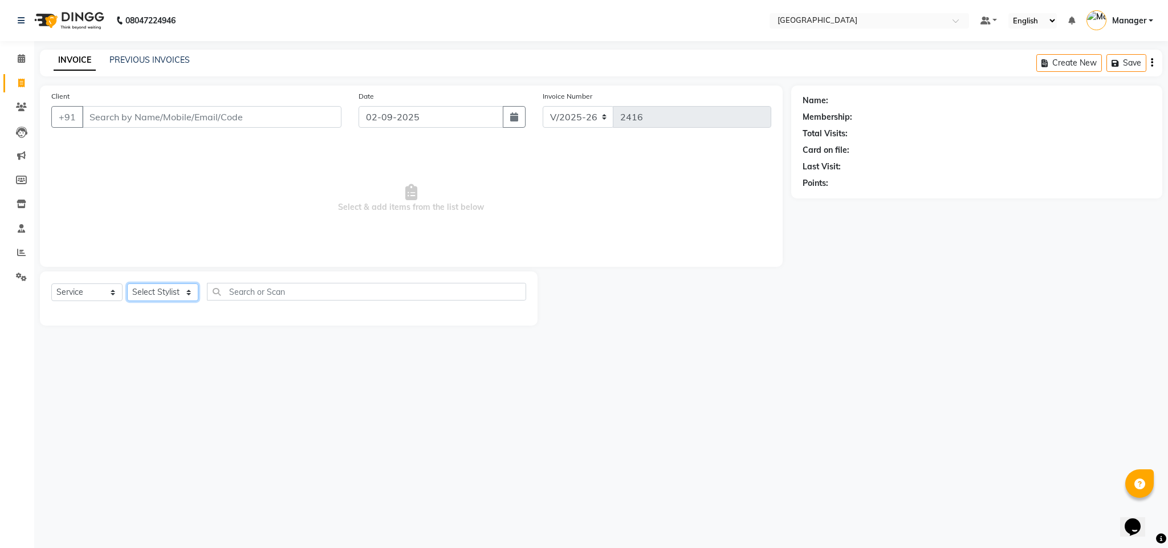
click at [178, 288] on select "Select Stylist a[PERSON_NAME] F[PERSON_NAME]H[PERSON_NAME] M[PERSON_NAME]Manage…" at bounding box center [162, 292] width 71 height 18
select select "63647"
click at [127, 284] on select "Select Stylist a[PERSON_NAME] F[PERSON_NAME]H[PERSON_NAME] M[PERSON_NAME]Manage…" at bounding box center [162, 292] width 71 height 18
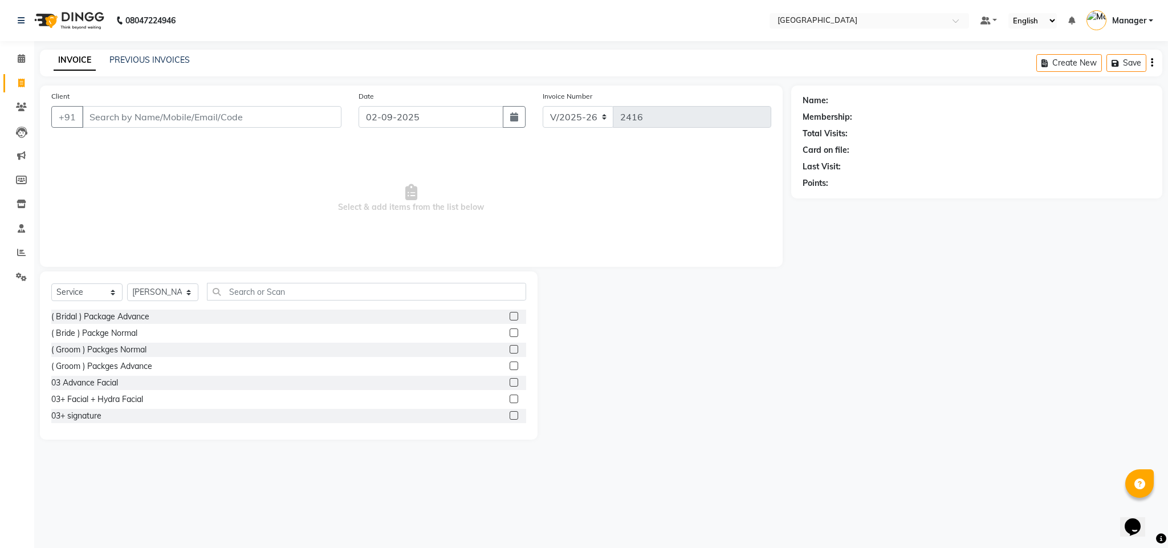
drag, startPoint x: 249, startPoint y: 305, endPoint x: 257, endPoint y: 300, distance: 9.5
click at [257, 300] on div "Select Service Product Membership Package Voucher Prepaid Gift Card Select Styl…" at bounding box center [288, 296] width 475 height 27
click at [257, 300] on input "text" at bounding box center [366, 292] width 319 height 18
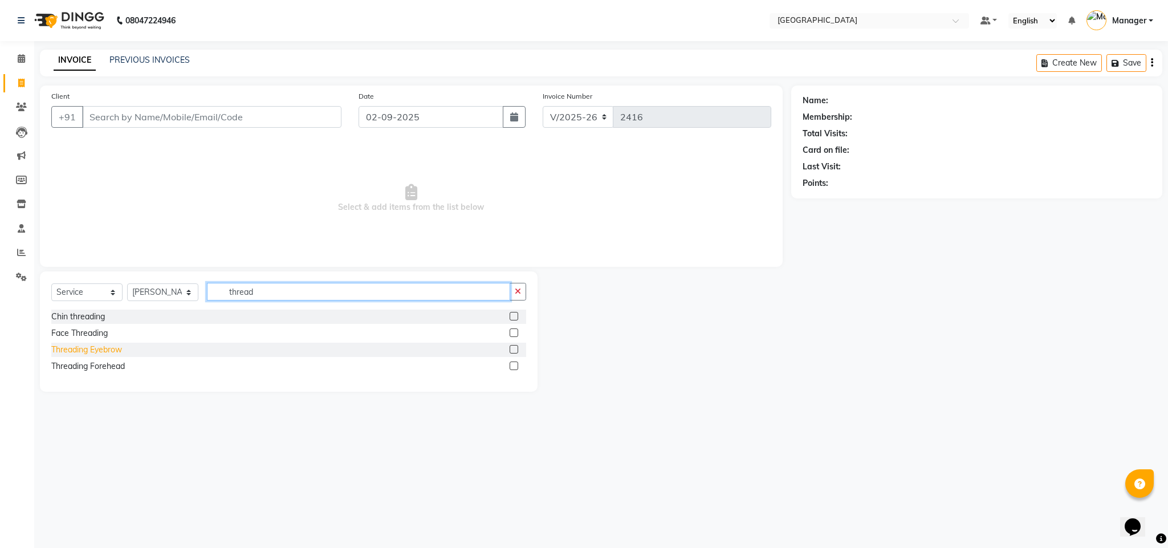
type input "thread"
click at [117, 349] on div "Threading Eyebrow" at bounding box center [86, 350] width 71 height 12
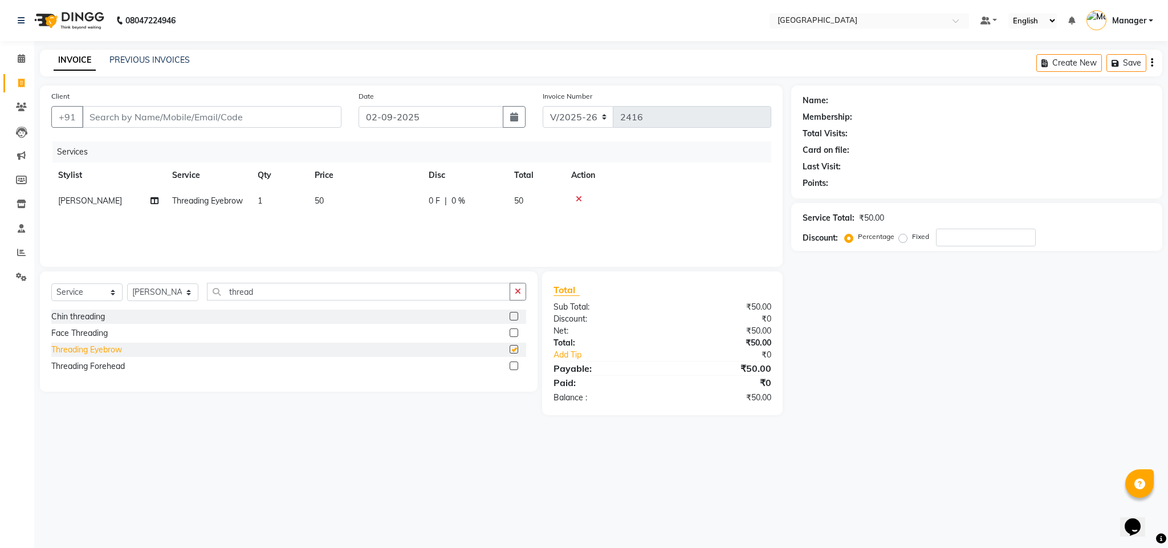
checkbox input "false"
click at [257, 127] on input "Client" at bounding box center [211, 117] width 259 height 22
type input "9"
type input "0"
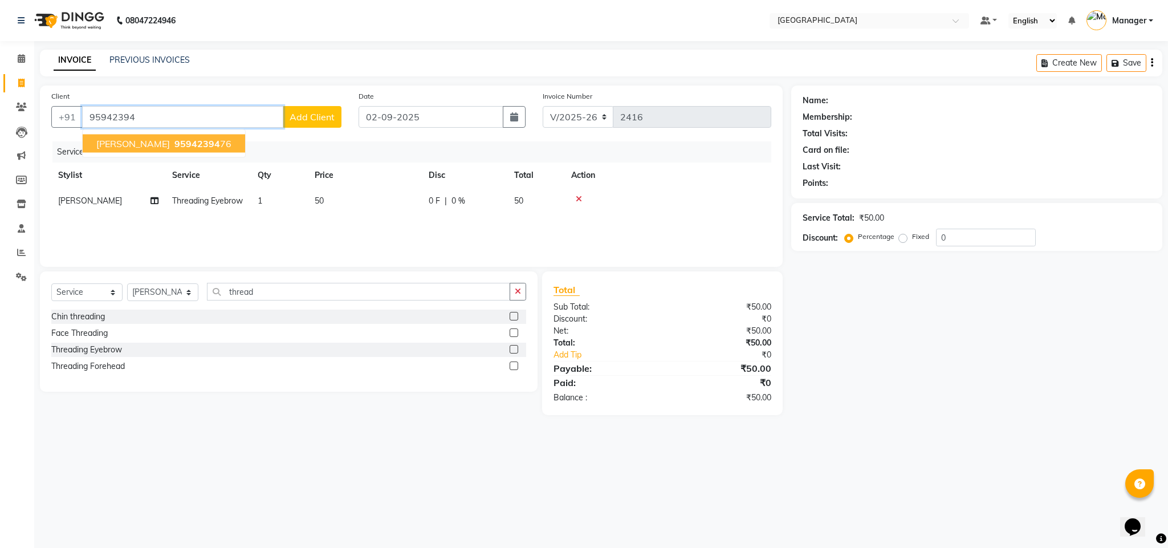
click at [173, 151] on button "h[PERSON_NAME] 95942394 76" at bounding box center [164, 144] width 163 height 18
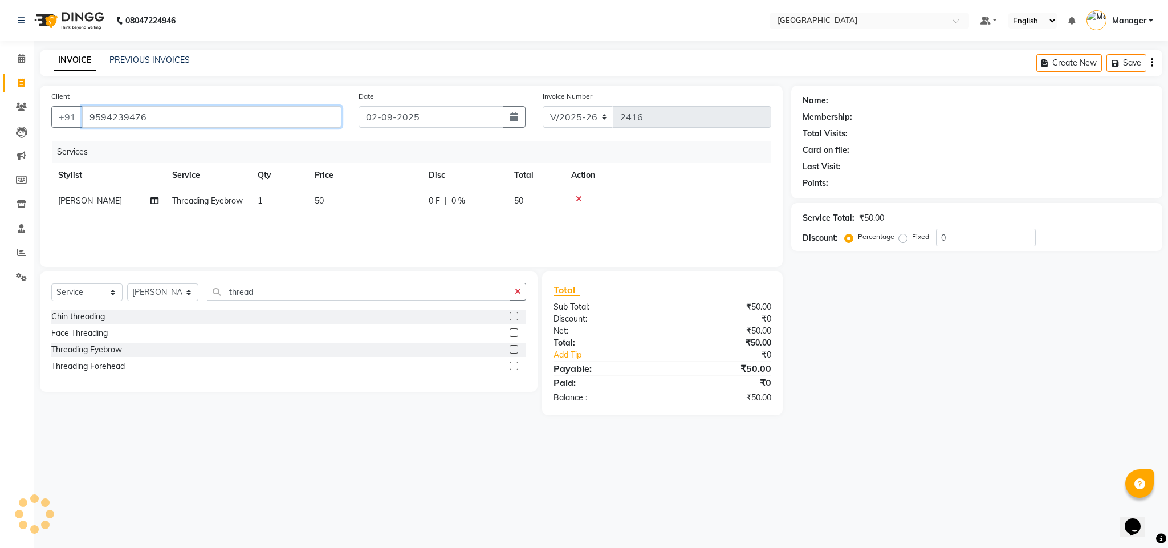
type input "9594239476"
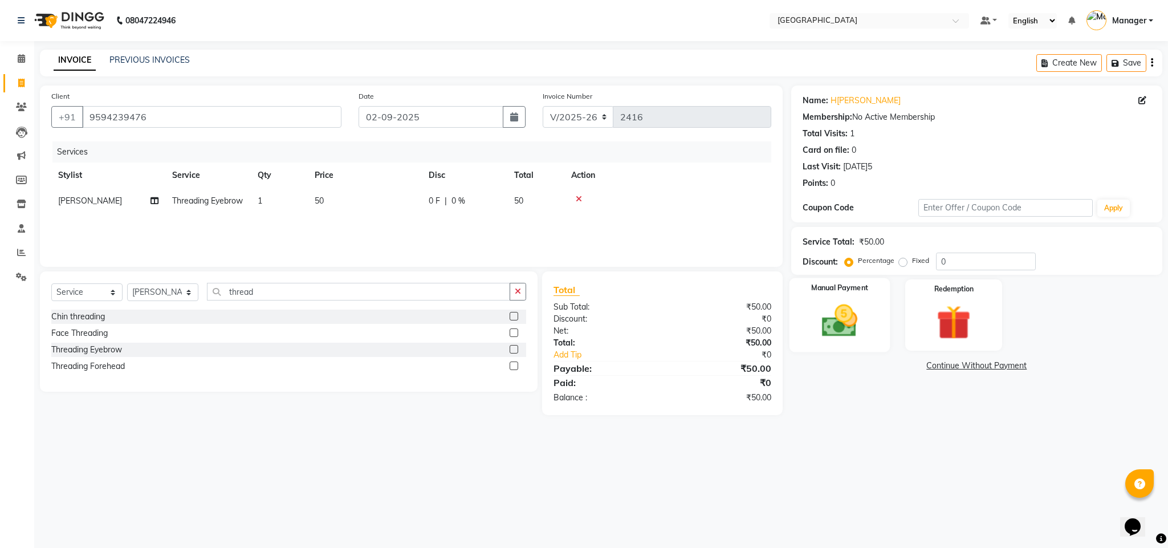
click at [830, 326] on img at bounding box center [840, 321] width 58 height 41
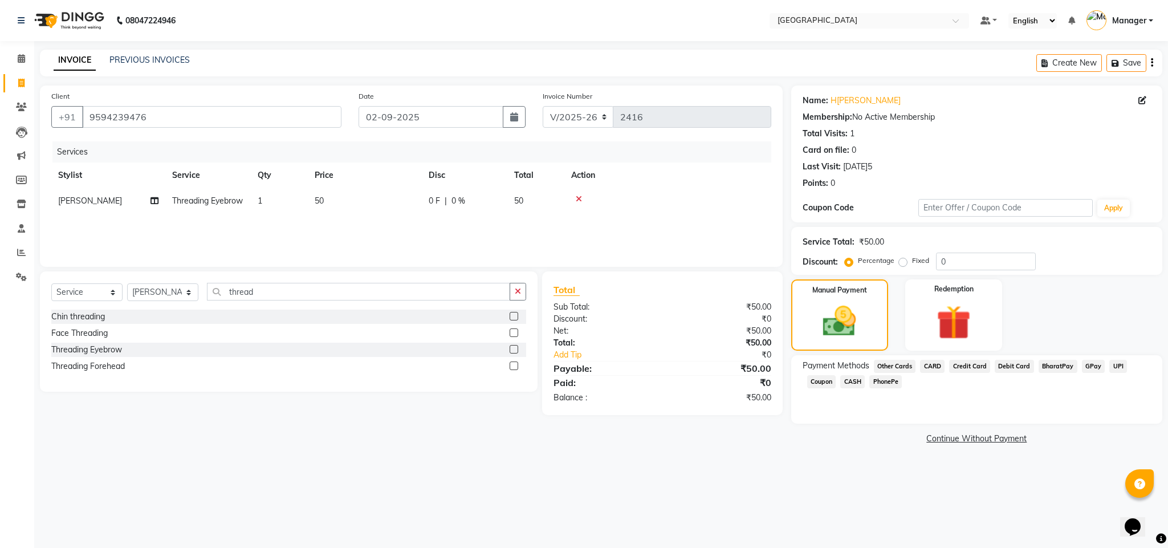
click at [845, 385] on span "CASH" at bounding box center [853, 381] width 25 height 13
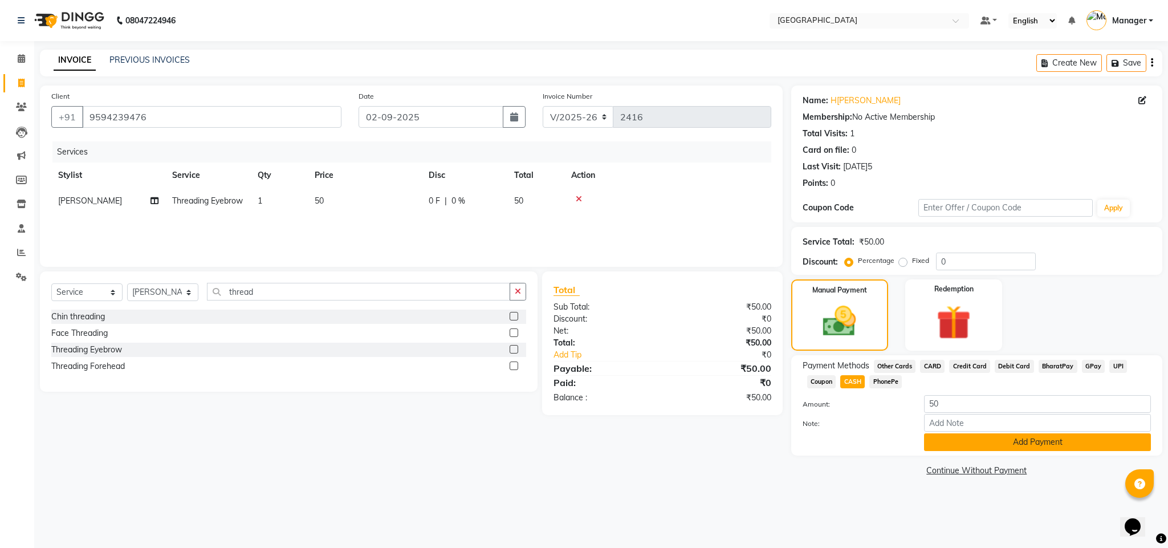
click at [941, 444] on button "Add Payment" at bounding box center [1037, 442] width 227 height 18
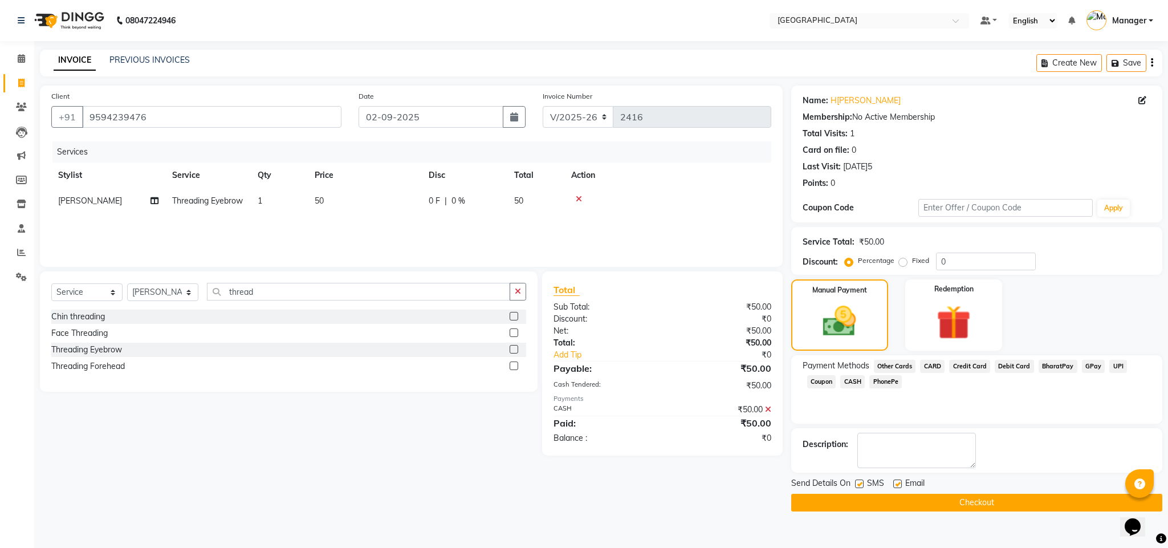
click at [940, 509] on button "Checkout" at bounding box center [977, 503] width 371 height 18
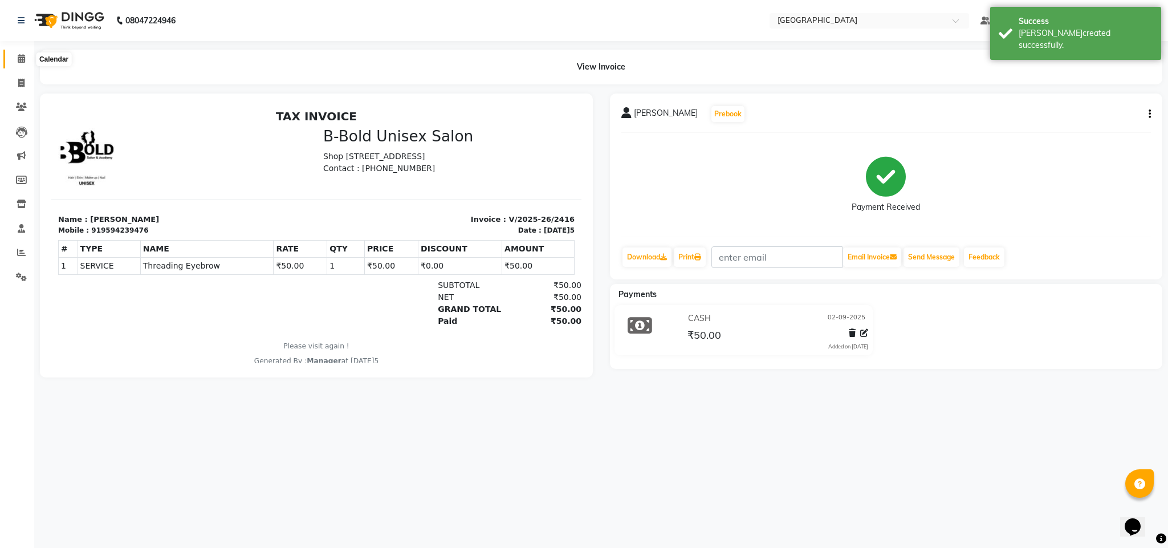
click at [22, 60] on icon at bounding box center [21, 58] width 7 height 9
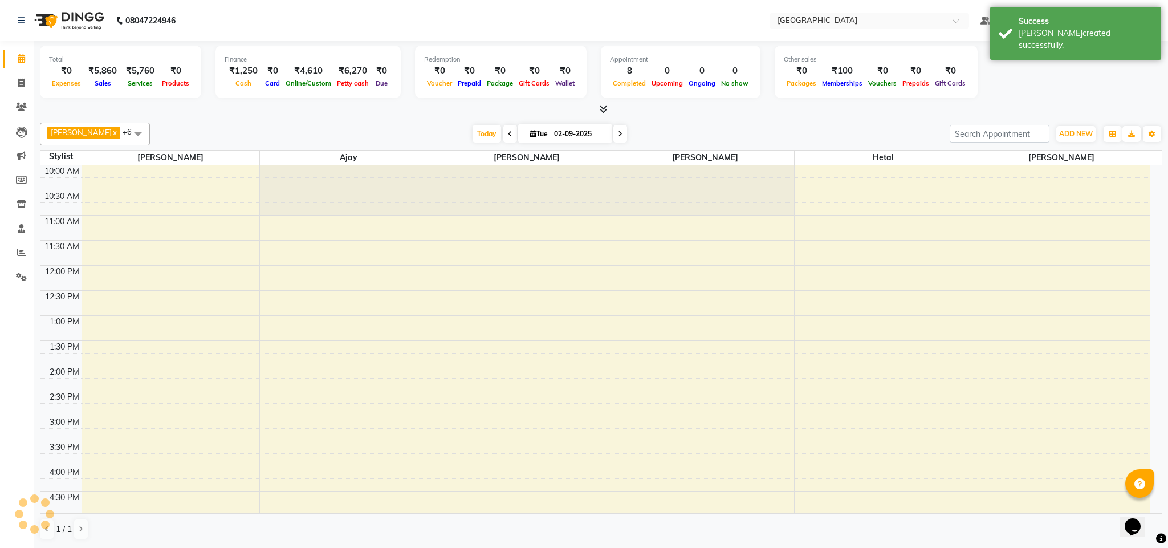
scroll to position [297, 0]
